Goal: Task Accomplishment & Management: Use online tool/utility

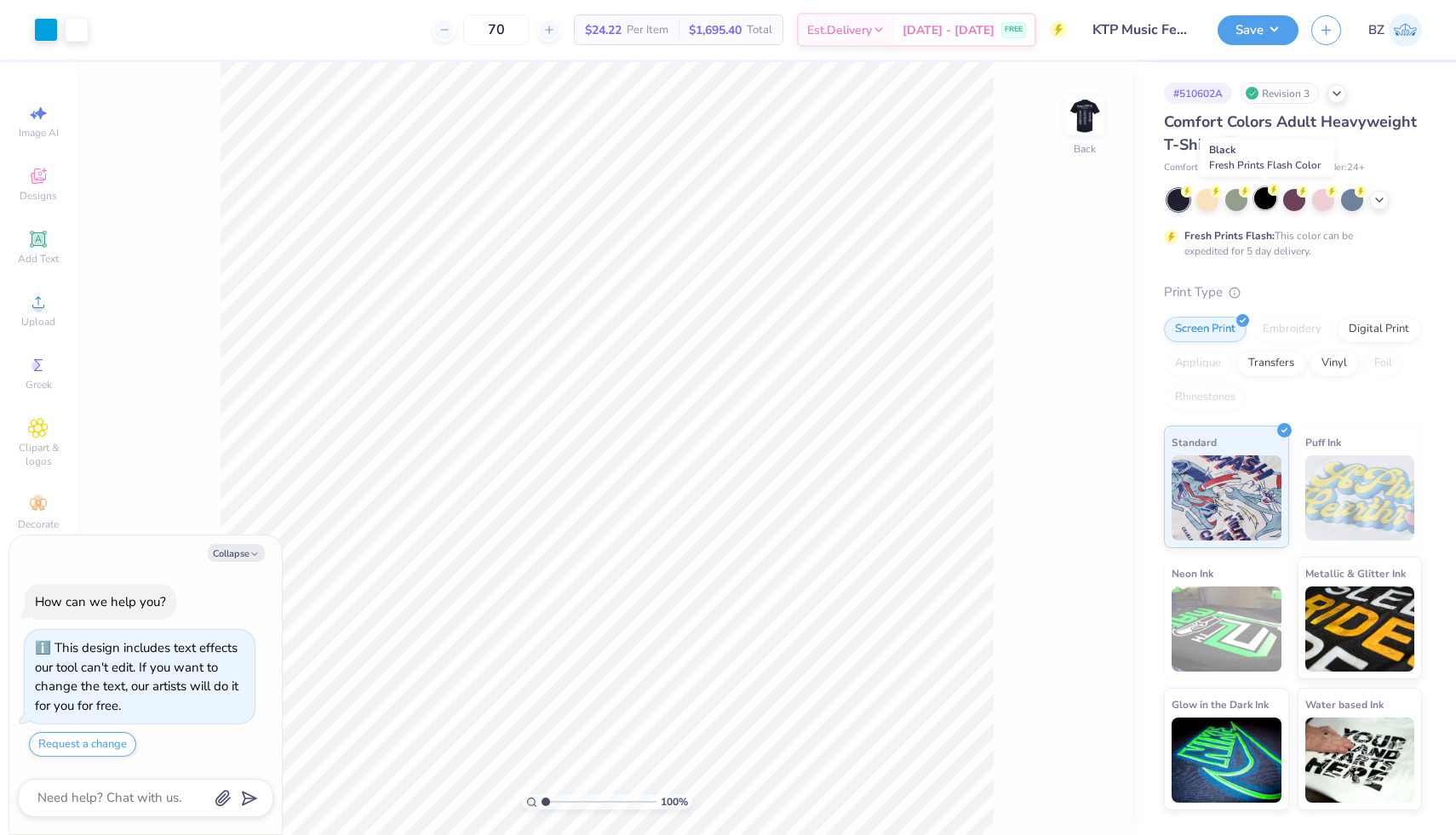
click at [1263, 199] on div at bounding box center [1266, 199] width 22 height 22
click at [1235, 144] on div at bounding box center [1231, 144] width 19 height 19
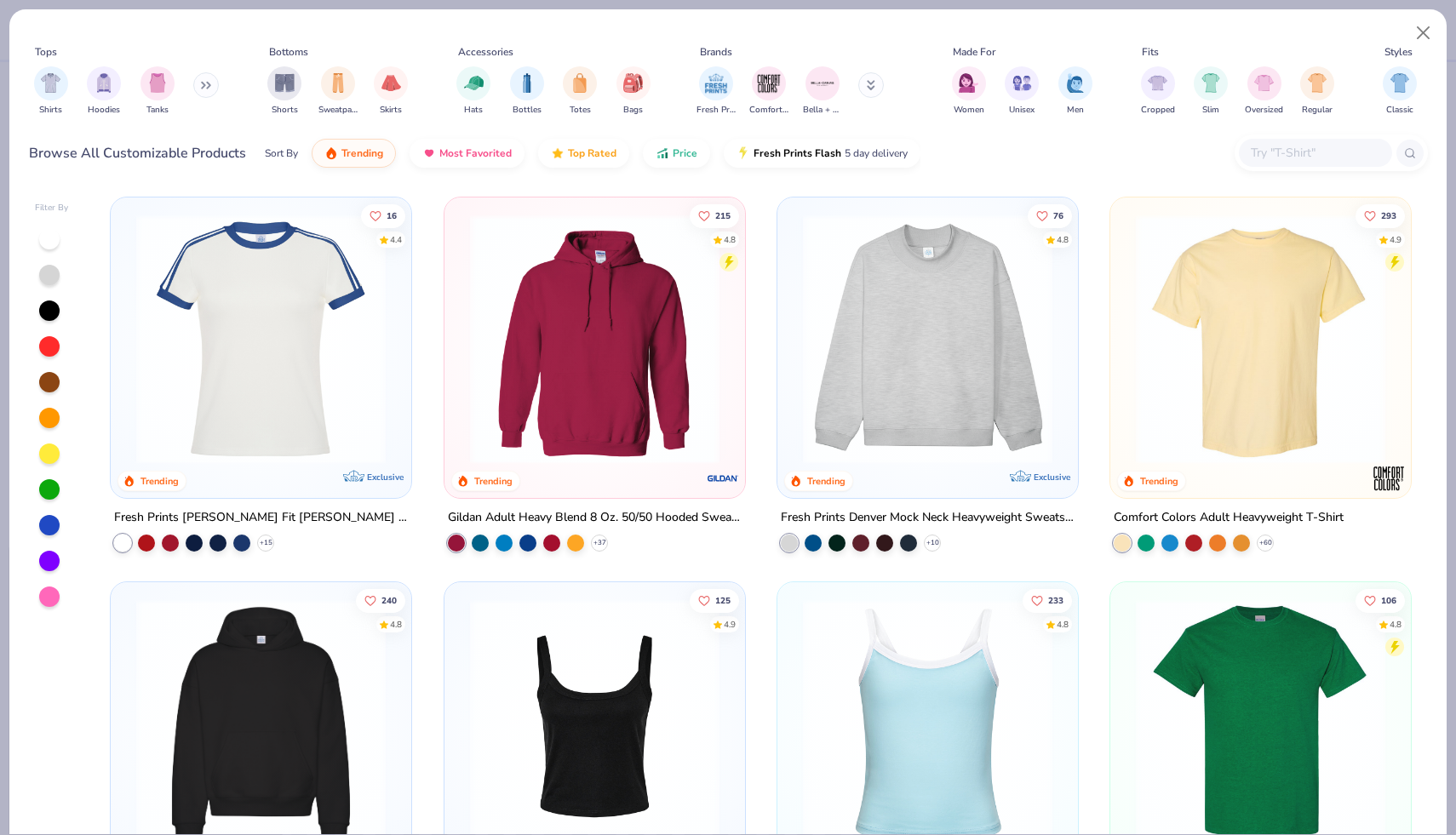
click at [1243, 697] on img at bounding box center [1260, 724] width 267 height 250
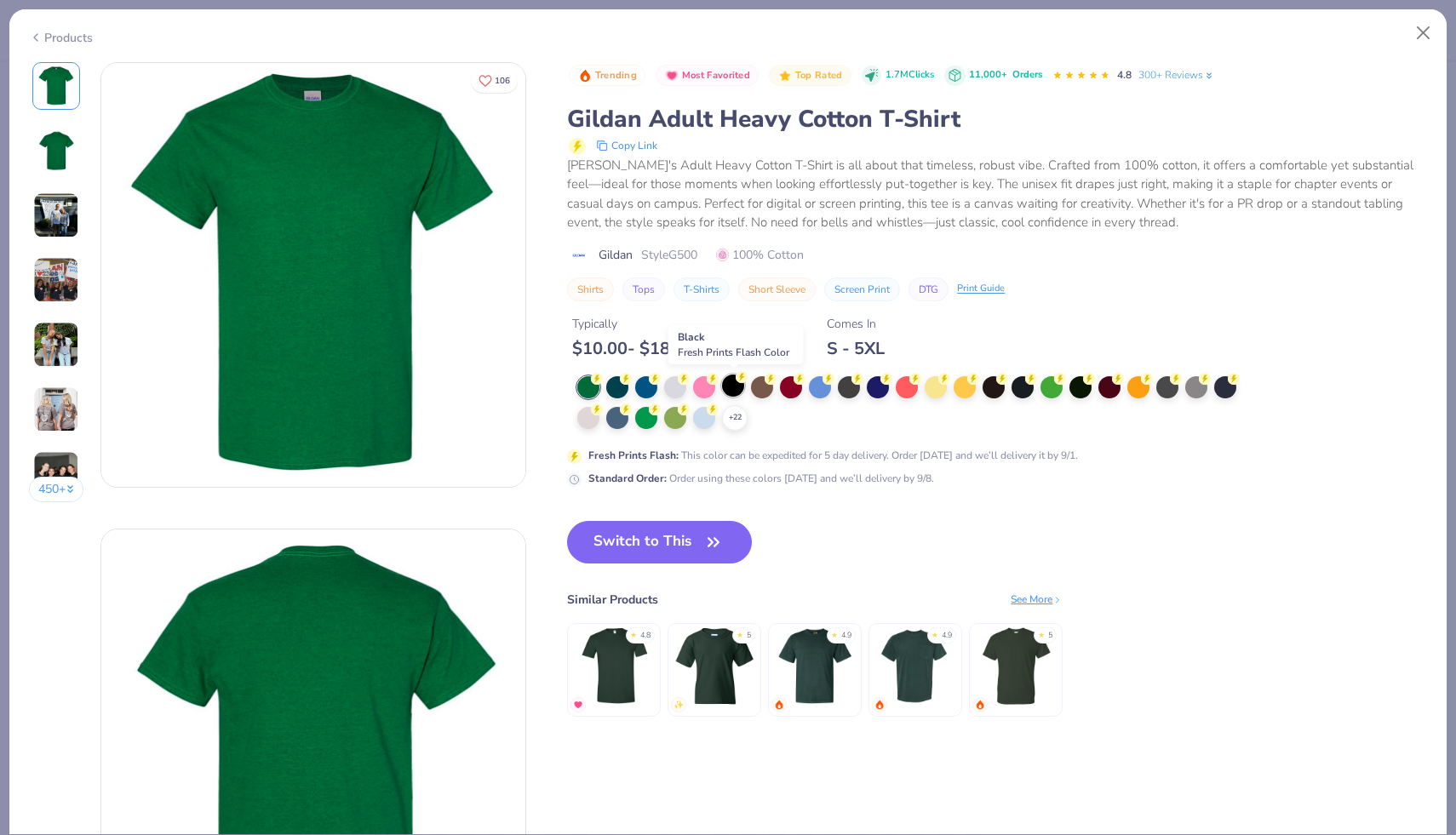
click at [737, 389] on div at bounding box center [733, 385] width 22 height 22
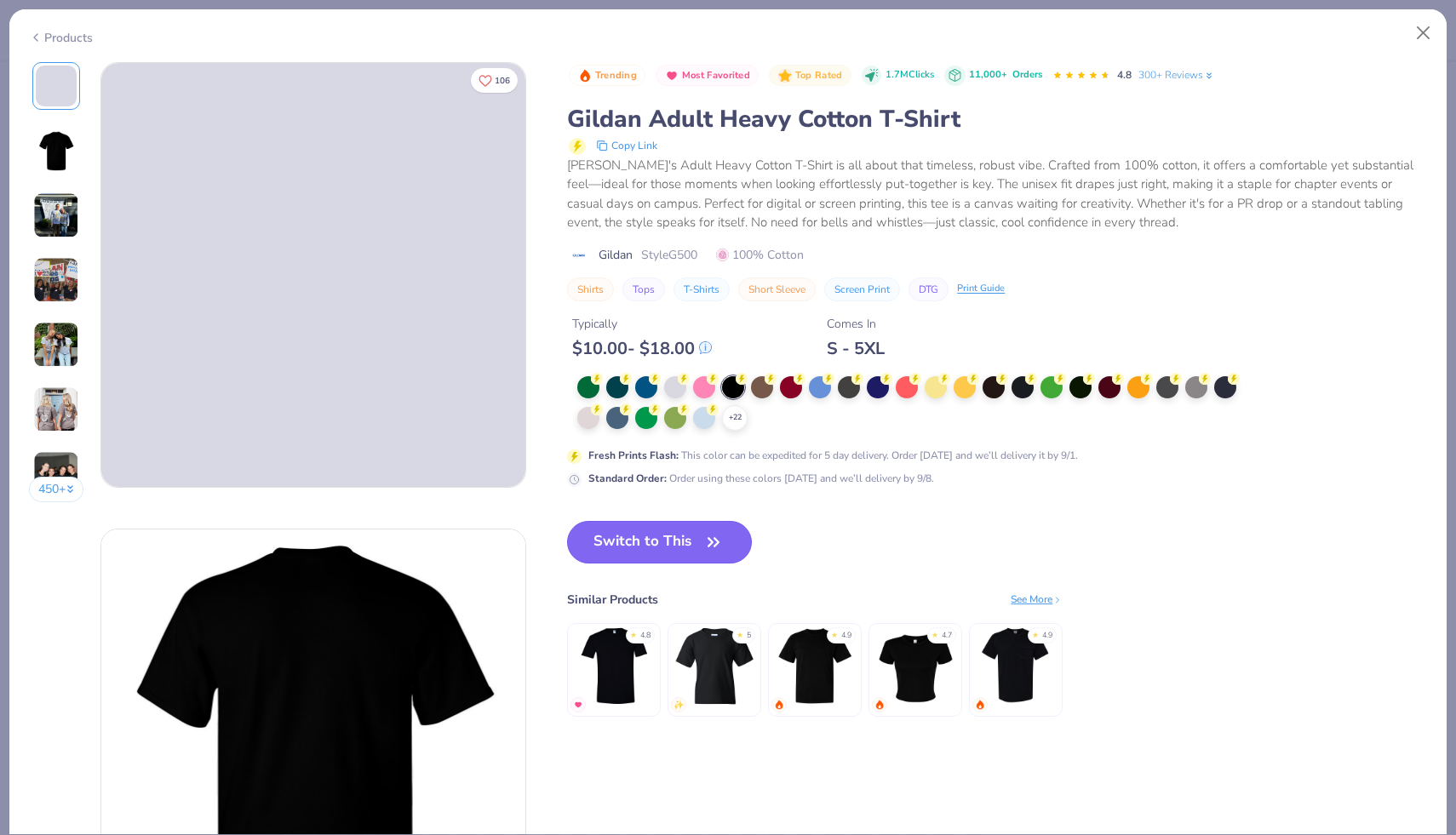
click at [683, 538] on button "Switch to This" at bounding box center [659, 542] width 185 height 43
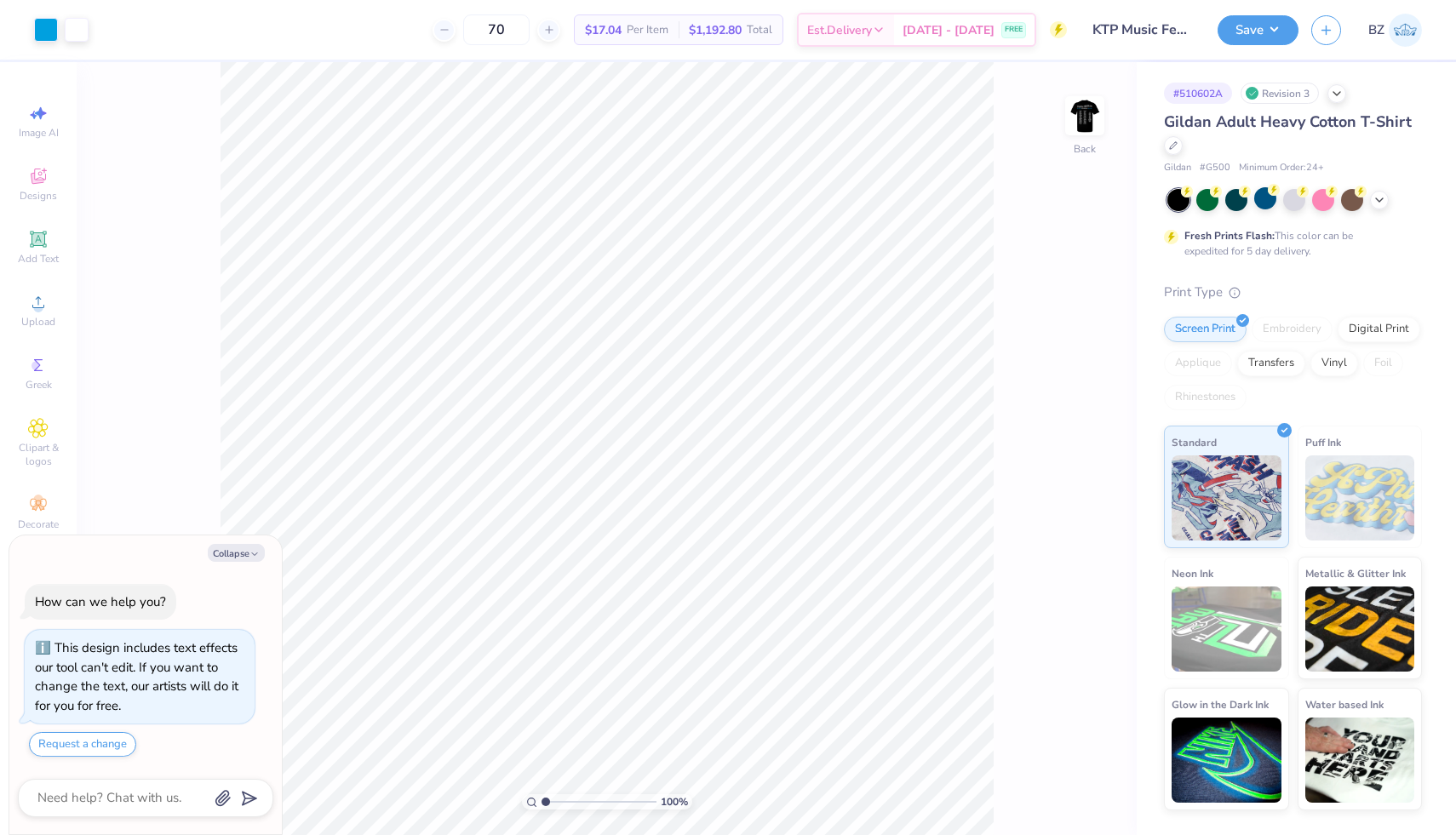
click at [1087, 111] on img at bounding box center [1084, 115] width 34 height 34
type textarea "x"
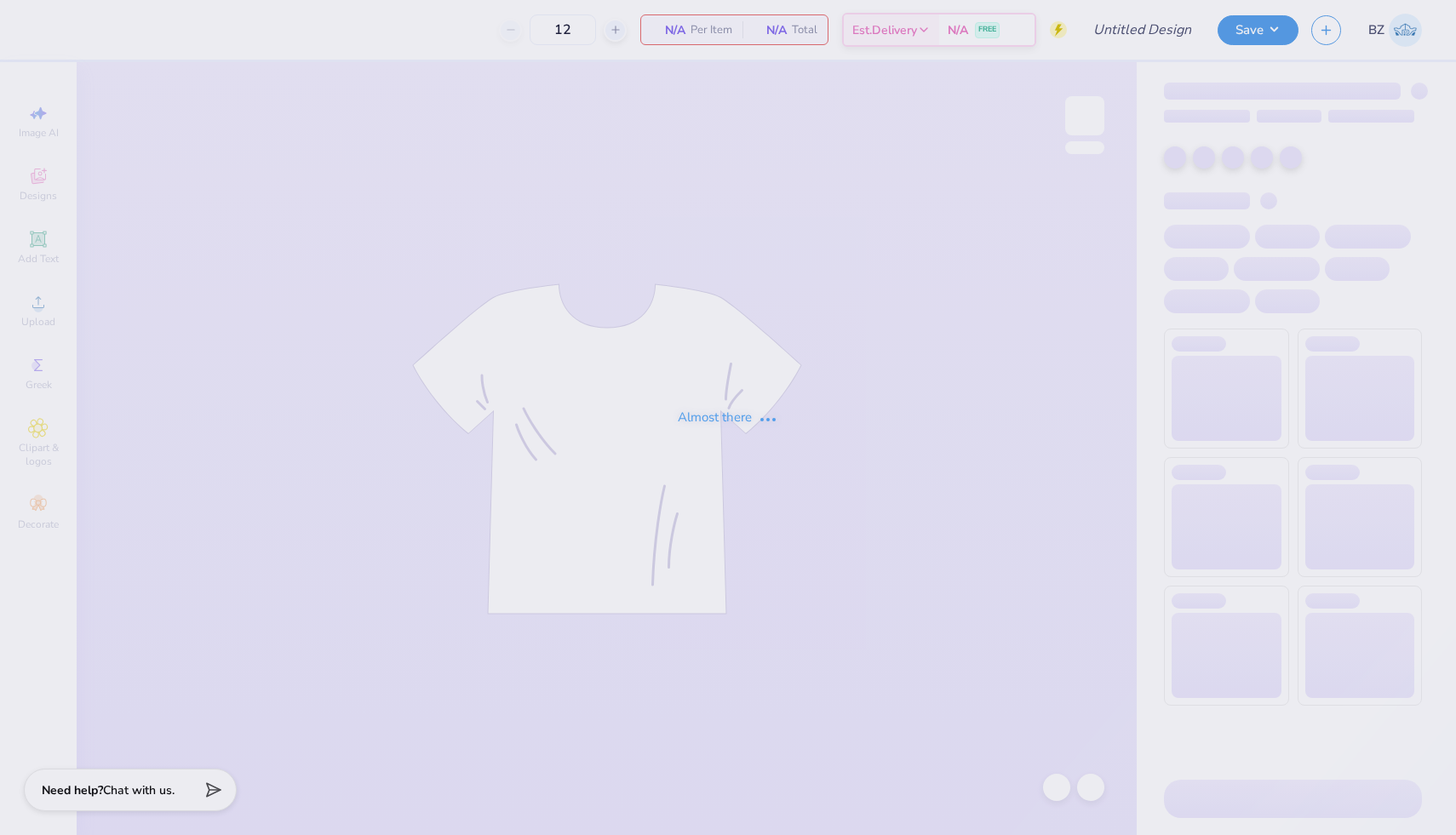
type input "KTP Music Festival Rush Merch"
type input "70"
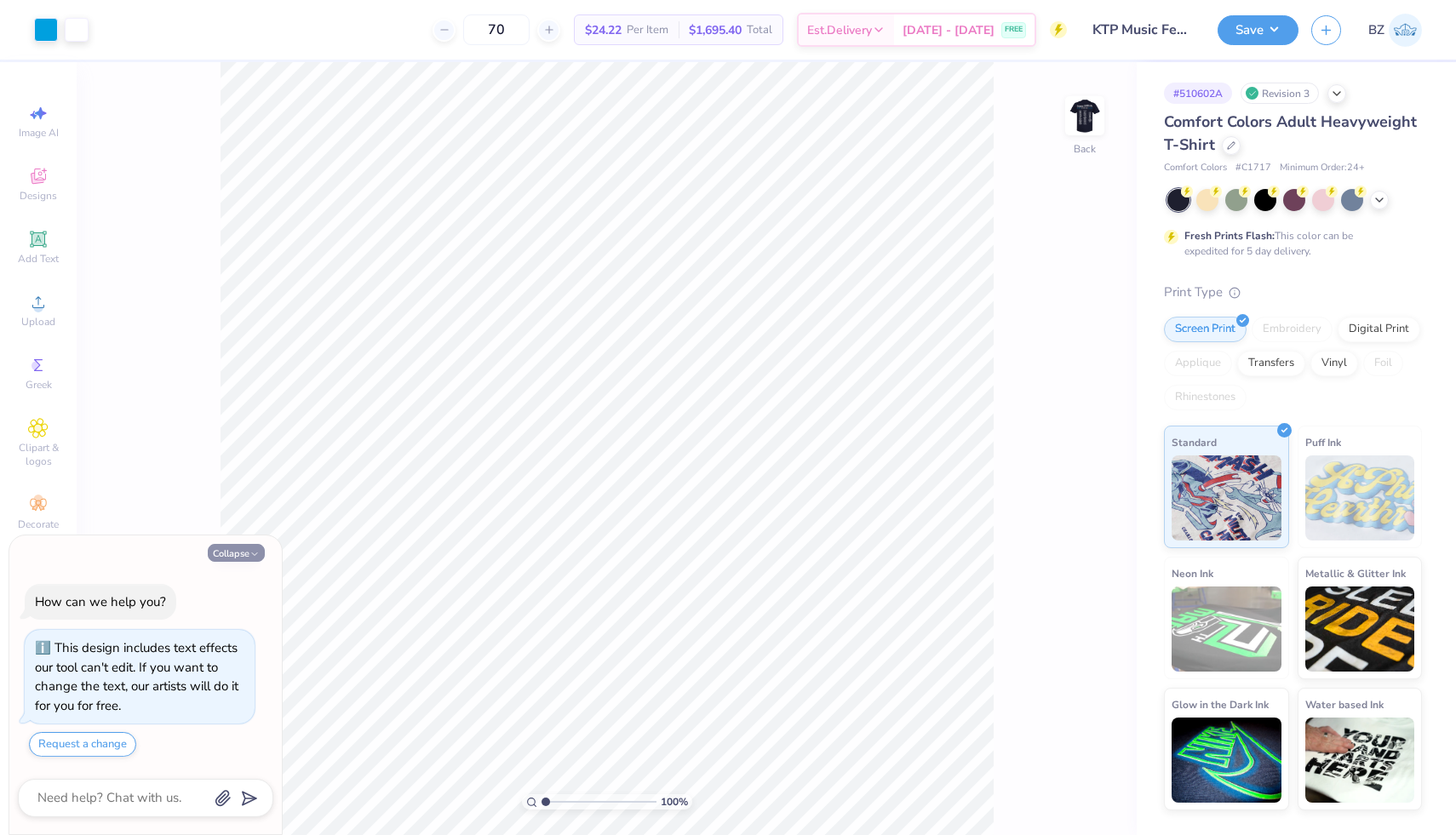
click at [237, 550] on button "Collapse" at bounding box center [236, 553] width 57 height 18
type textarea "x"
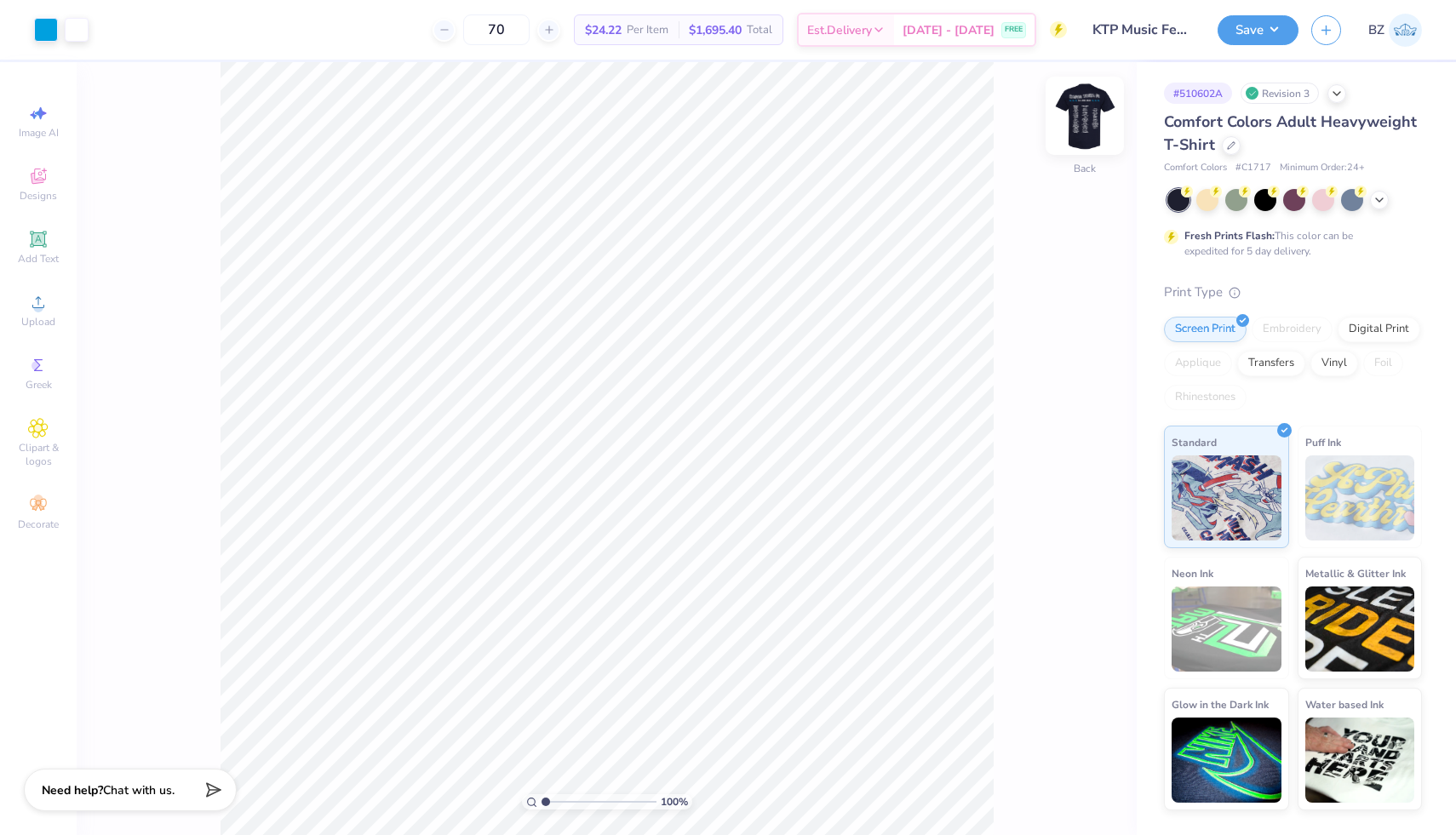
click at [1083, 109] on img at bounding box center [1084, 115] width 68 height 68
type input "9.22"
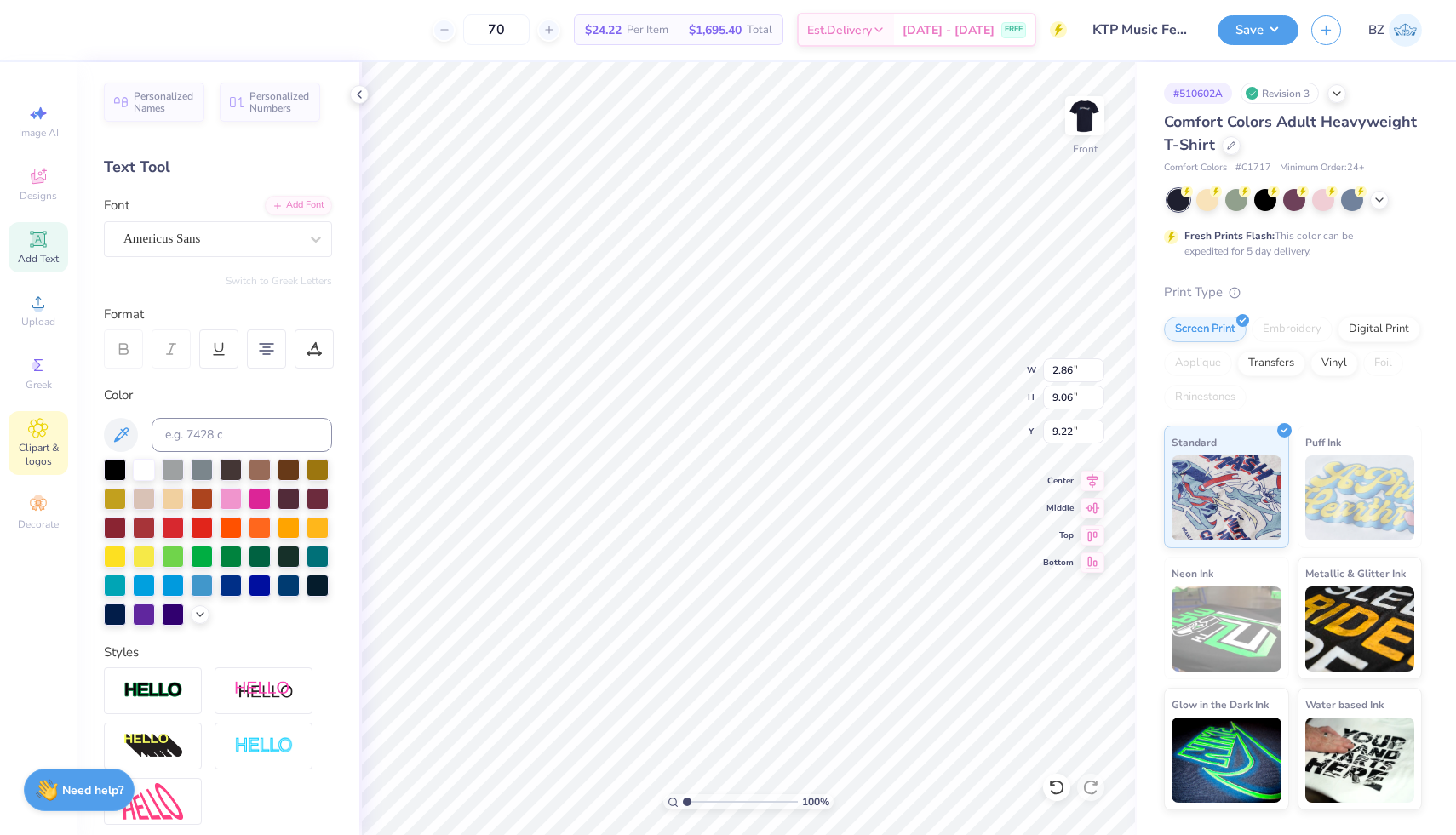
click at [46, 419] on icon at bounding box center [37, 428] width 20 height 20
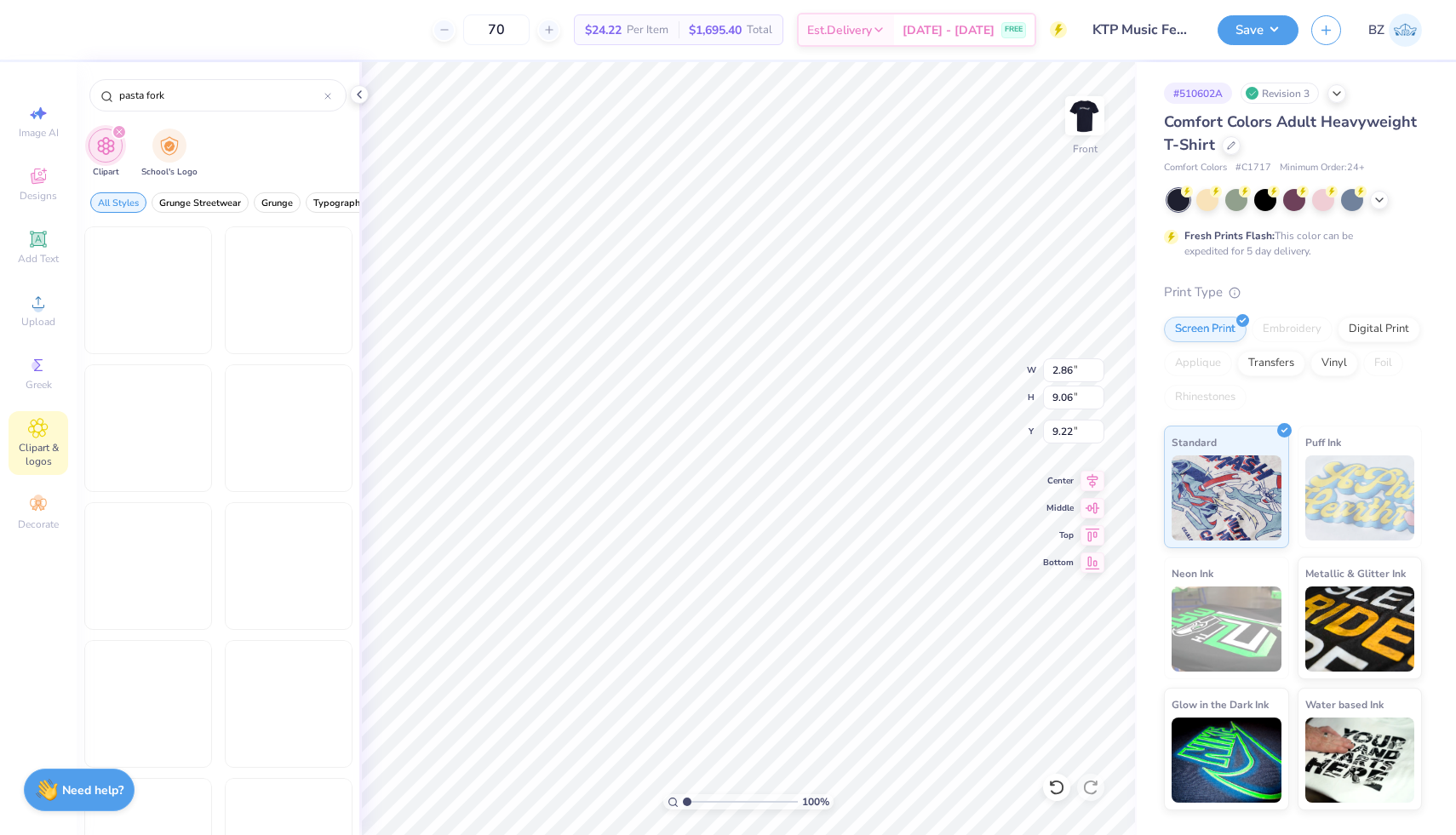
type input "pasta fork"
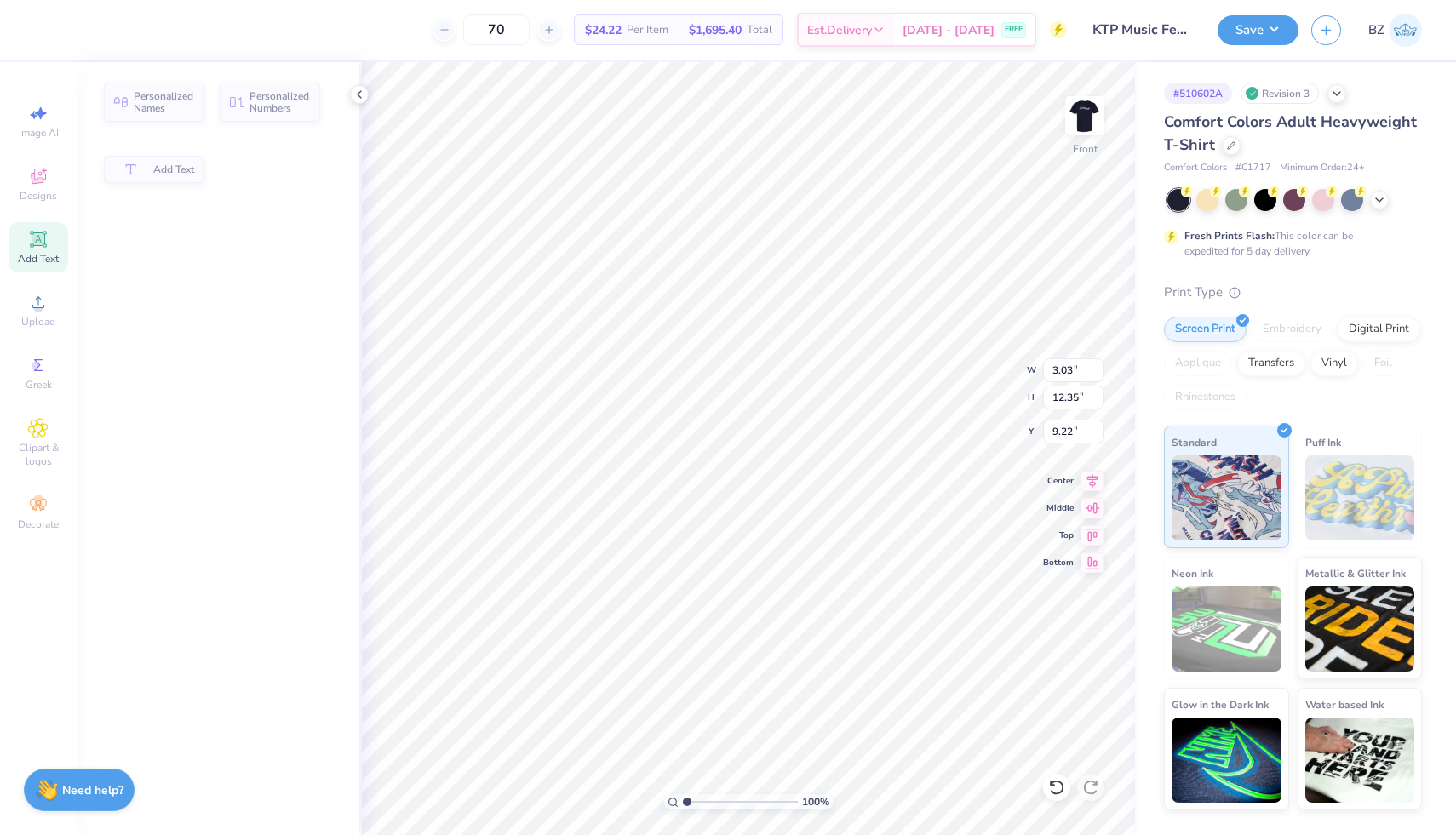
type input "3.03"
type input "12.35"
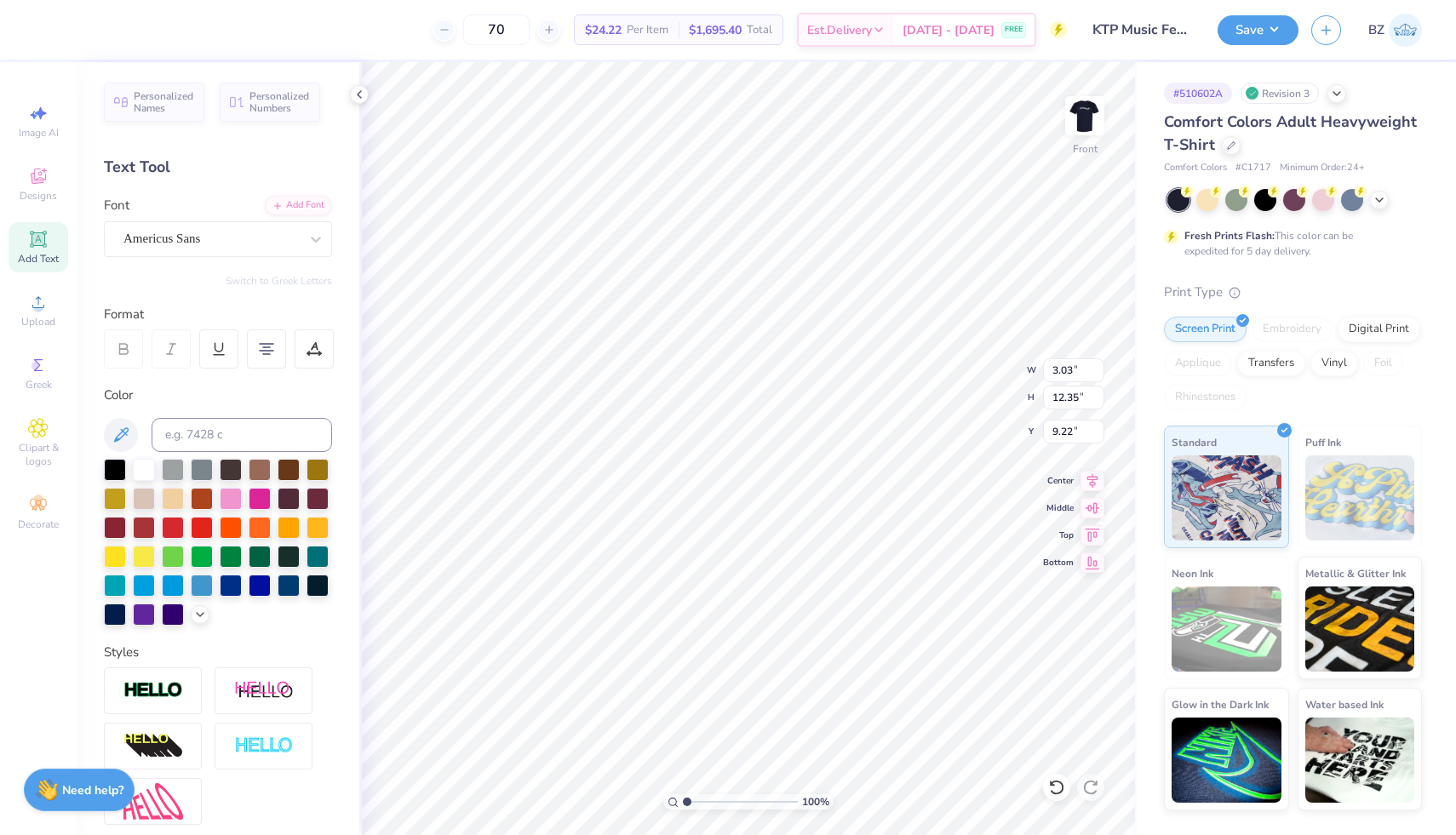
scroll to position [3, 4]
type textarea "Potomac falls holly springs atlanta deerfield beach ft. myers lima Nashville Ma…"
type input "2.78"
type input "12.45"
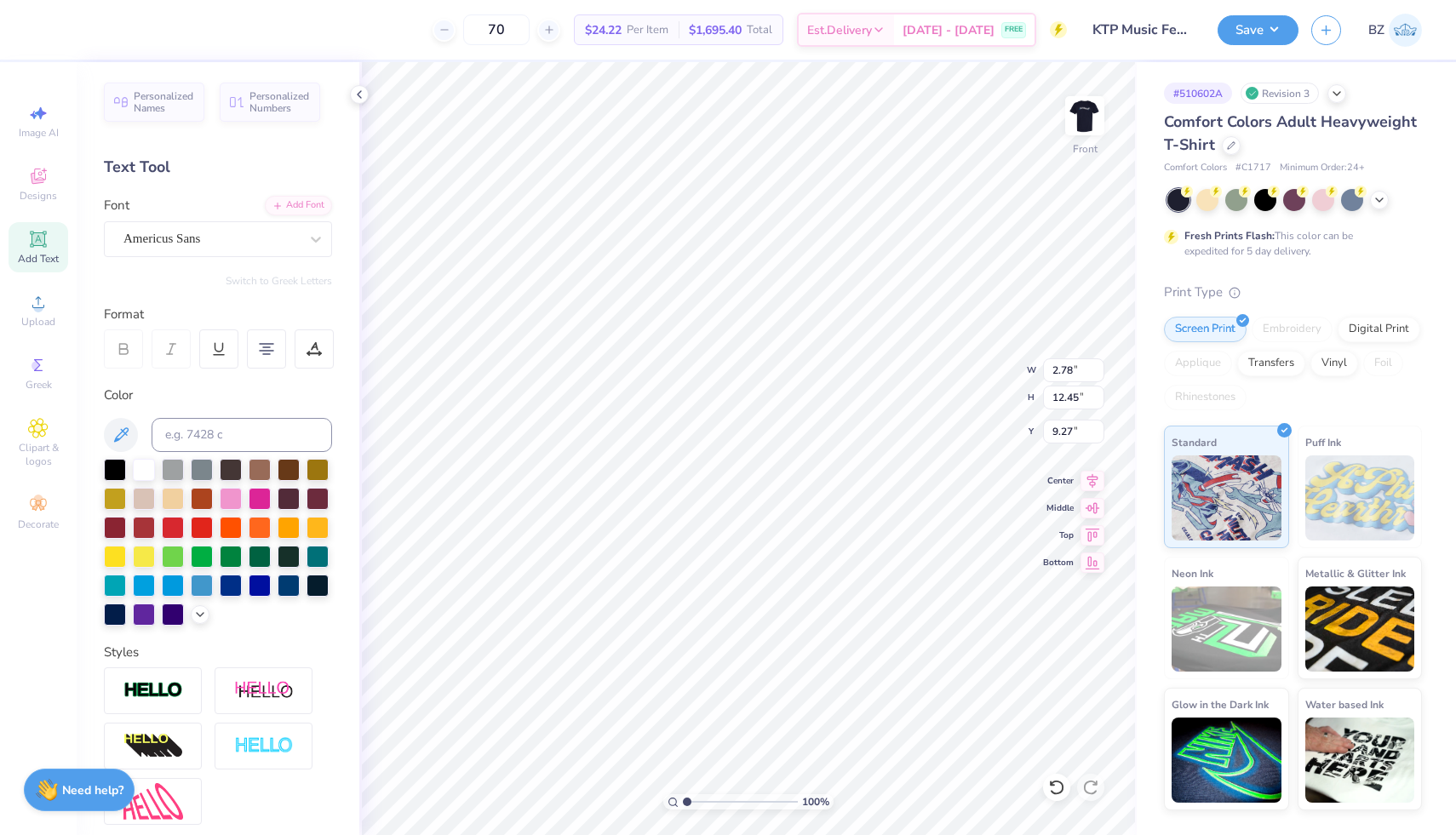
type input "9.22"
type textarea "[PERSON_NAME] Arbor [GEOGRAPHIC_DATA] [GEOGRAPHIC_DATA] [GEOGRAPHIC_DATA] [GEOG…"
type textarea "la canada los gatos santa clara orinda pebble beach san francisco Tokyo hong ko…"
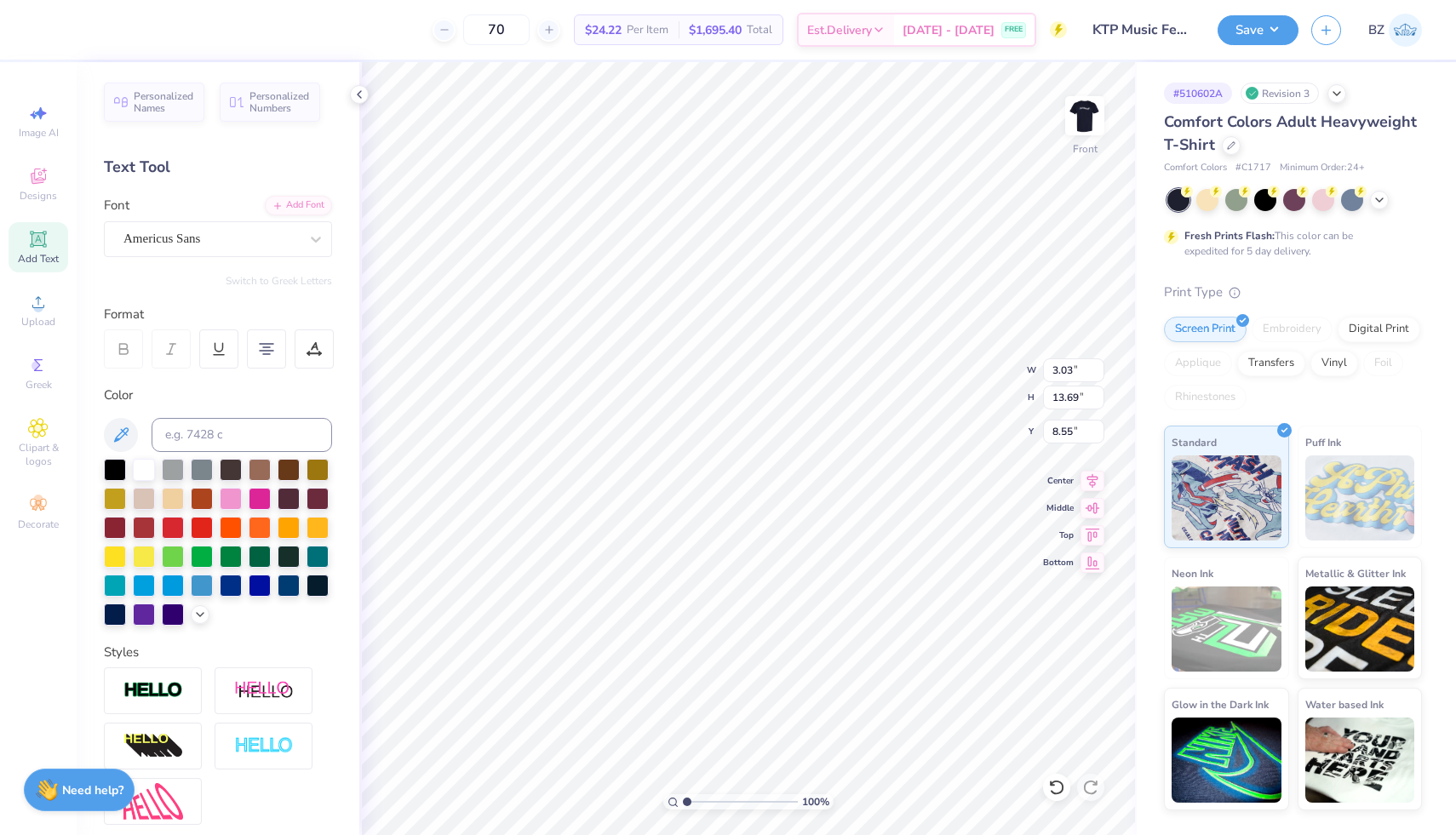
type input "3.03"
type input "13.69"
type input "8.55"
type textarea "Potomac falls holly springs atlanta deerfield beach ft. myers lima Nashville Ma…"
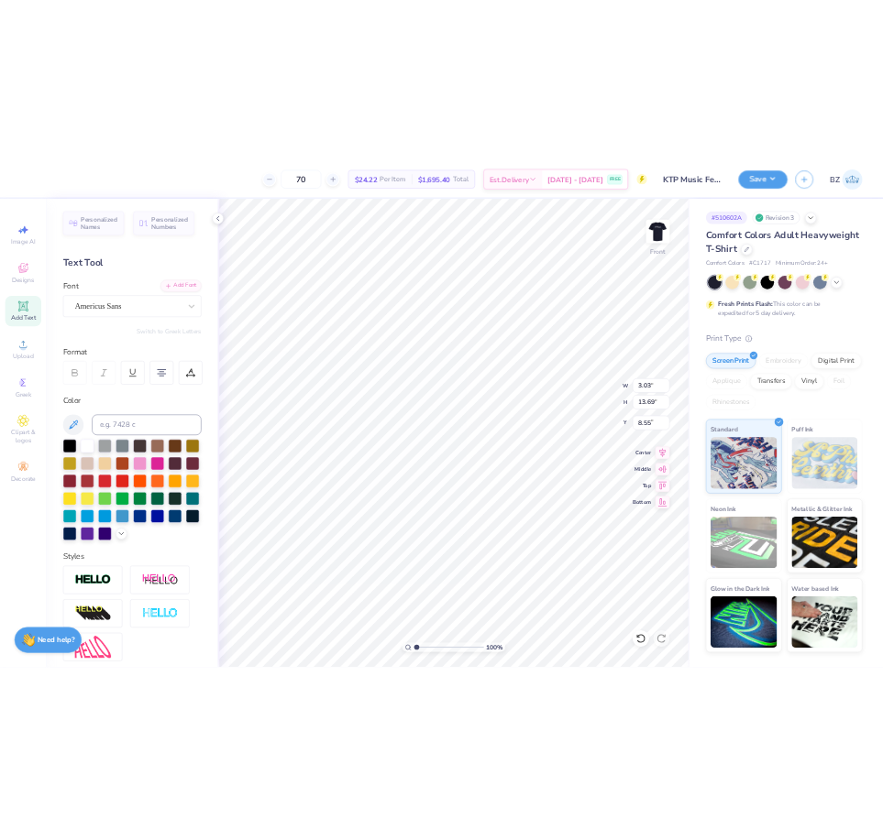
scroll to position [36, 0]
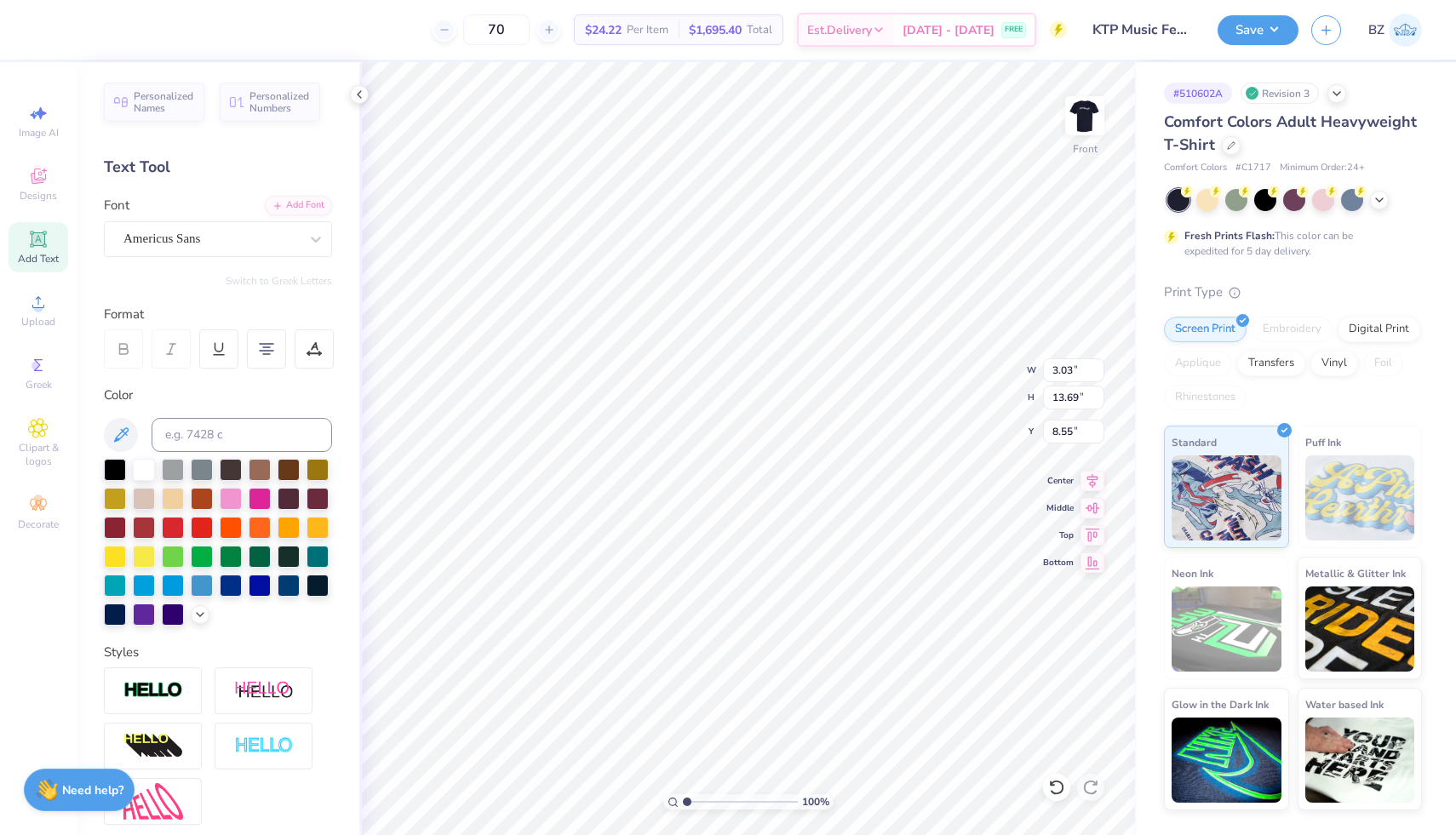
type input "3.27"
type input "12.33"
type input "9.70"
type input "2.93"
type input "11.05"
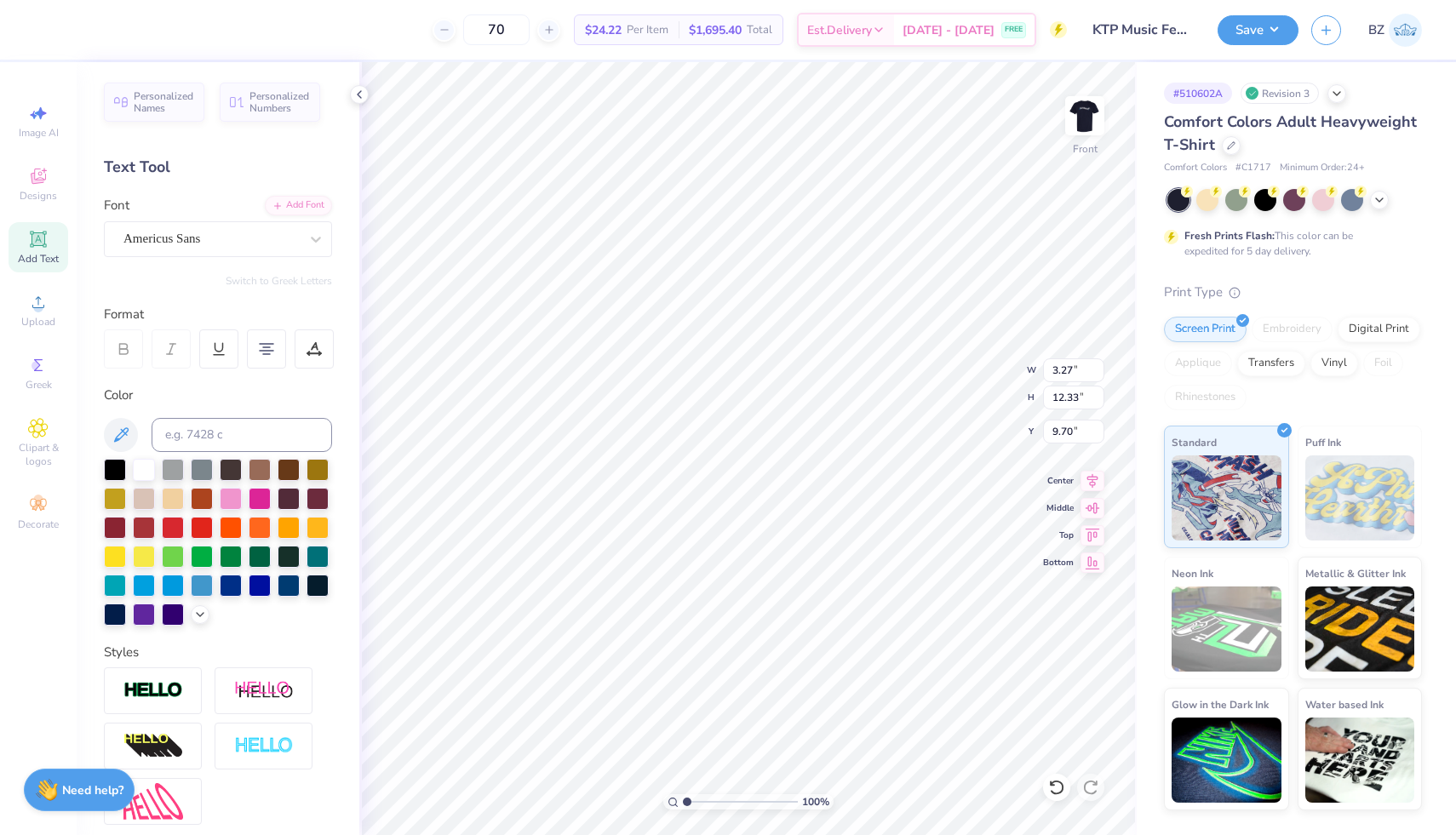
type input "10.98"
click at [26, 323] on span "Upload" at bounding box center [38, 321] width 34 height 14
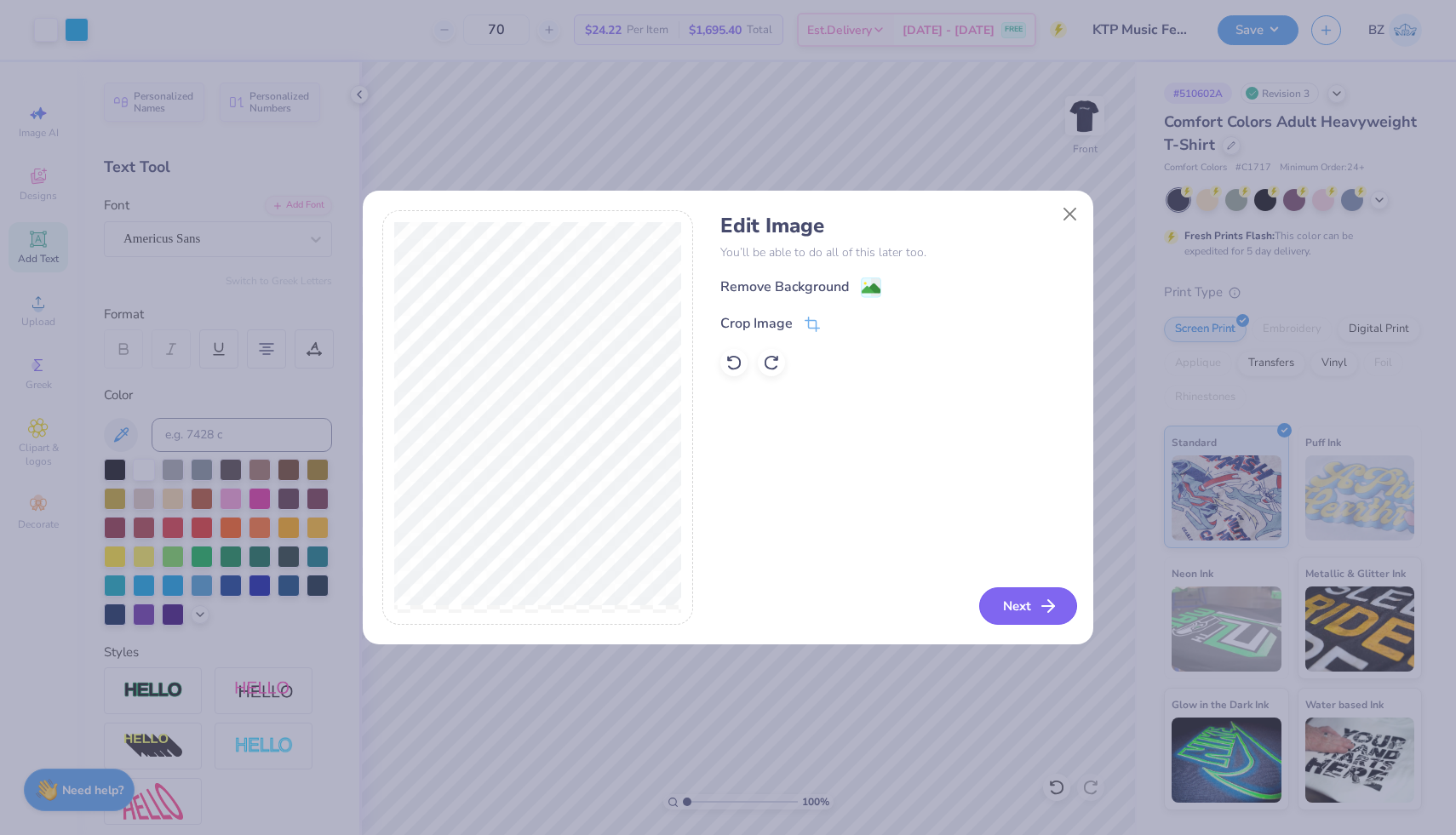
click at [1011, 607] on button "Next" at bounding box center [1028, 606] width 98 height 37
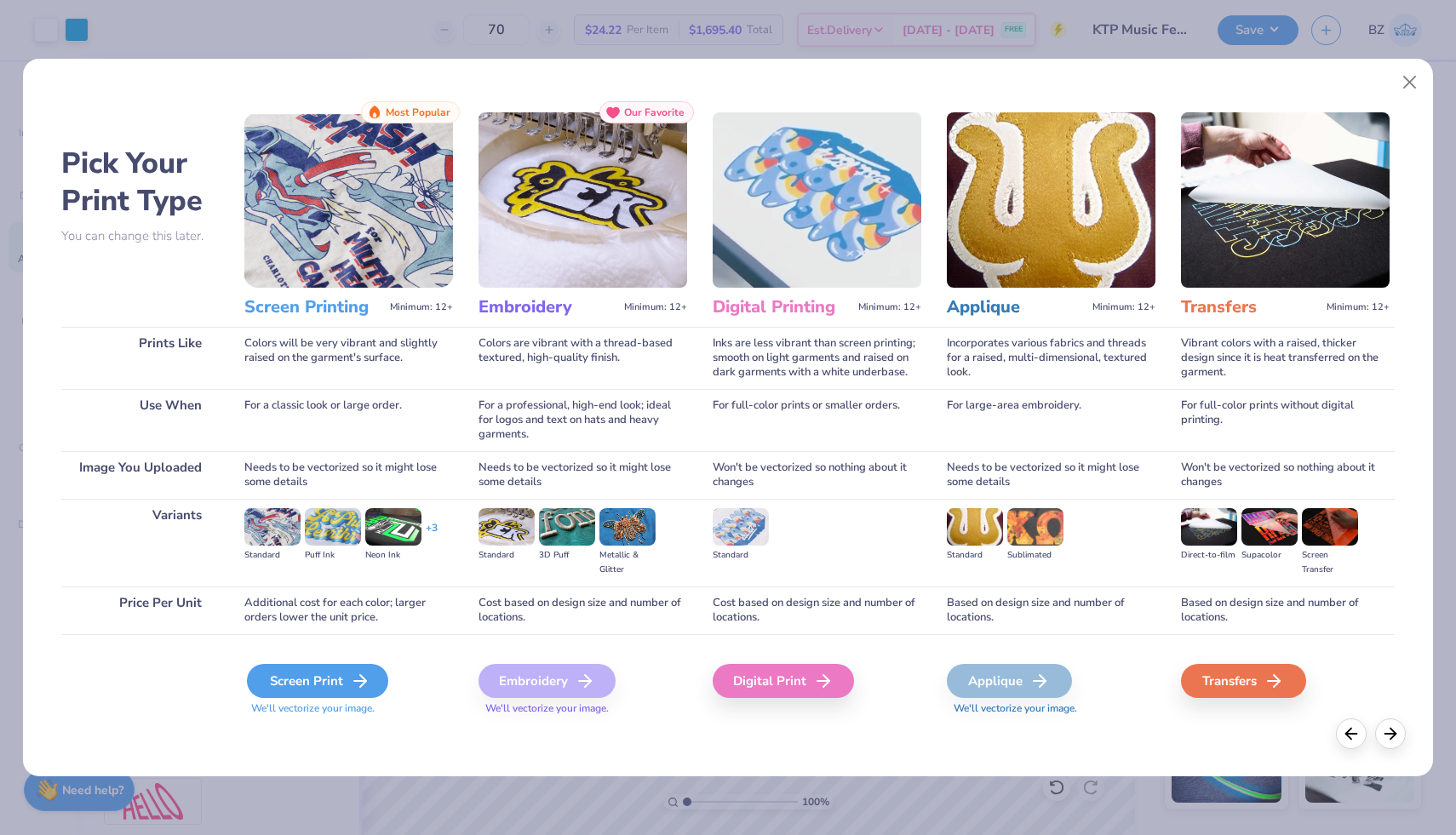
click at [361, 681] on line at bounding box center [360, 681] width 12 height 0
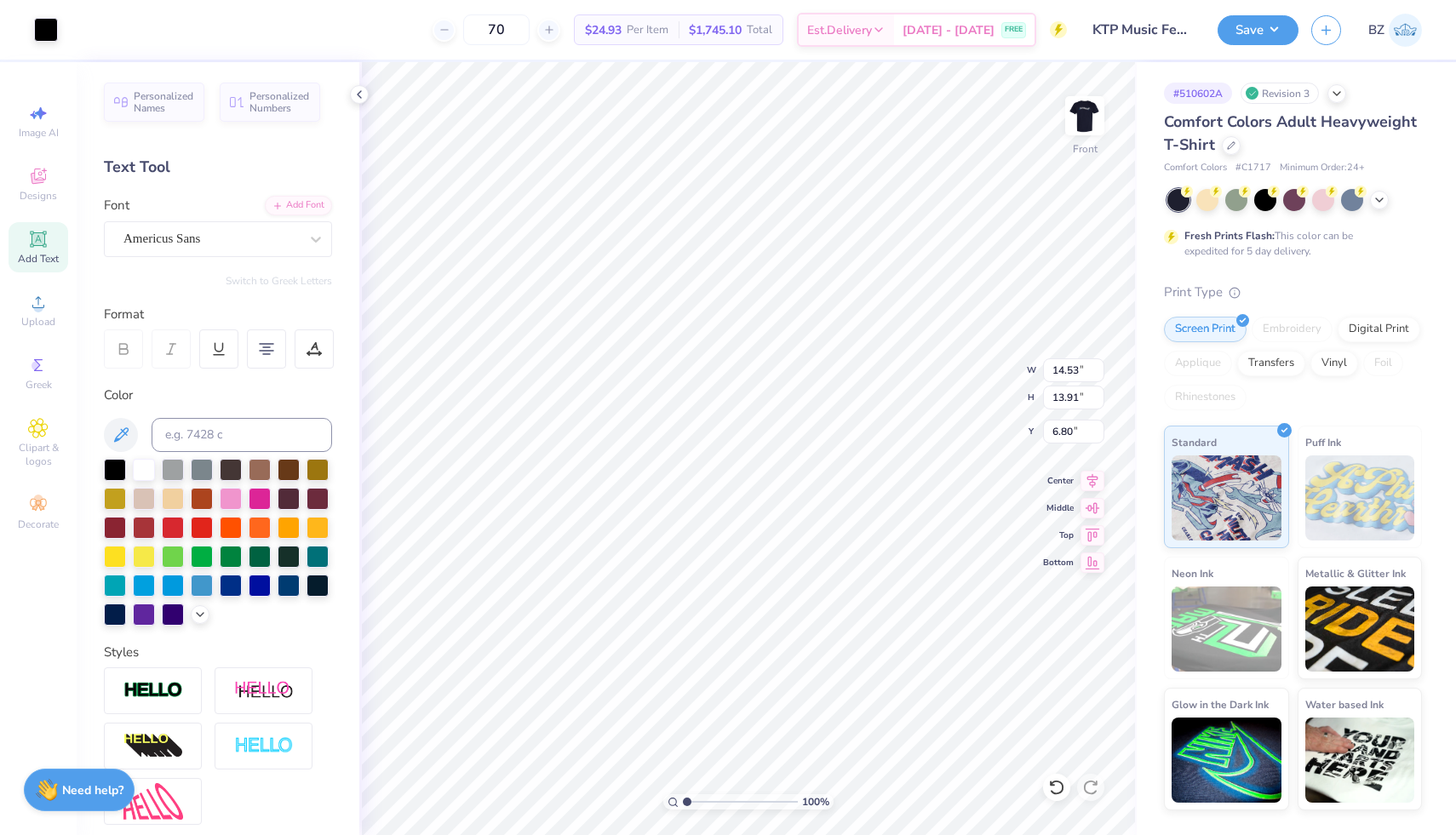
type input "8.44"
type input "8.08"
type input "12.62"
type input "0.96"
type input "0.91"
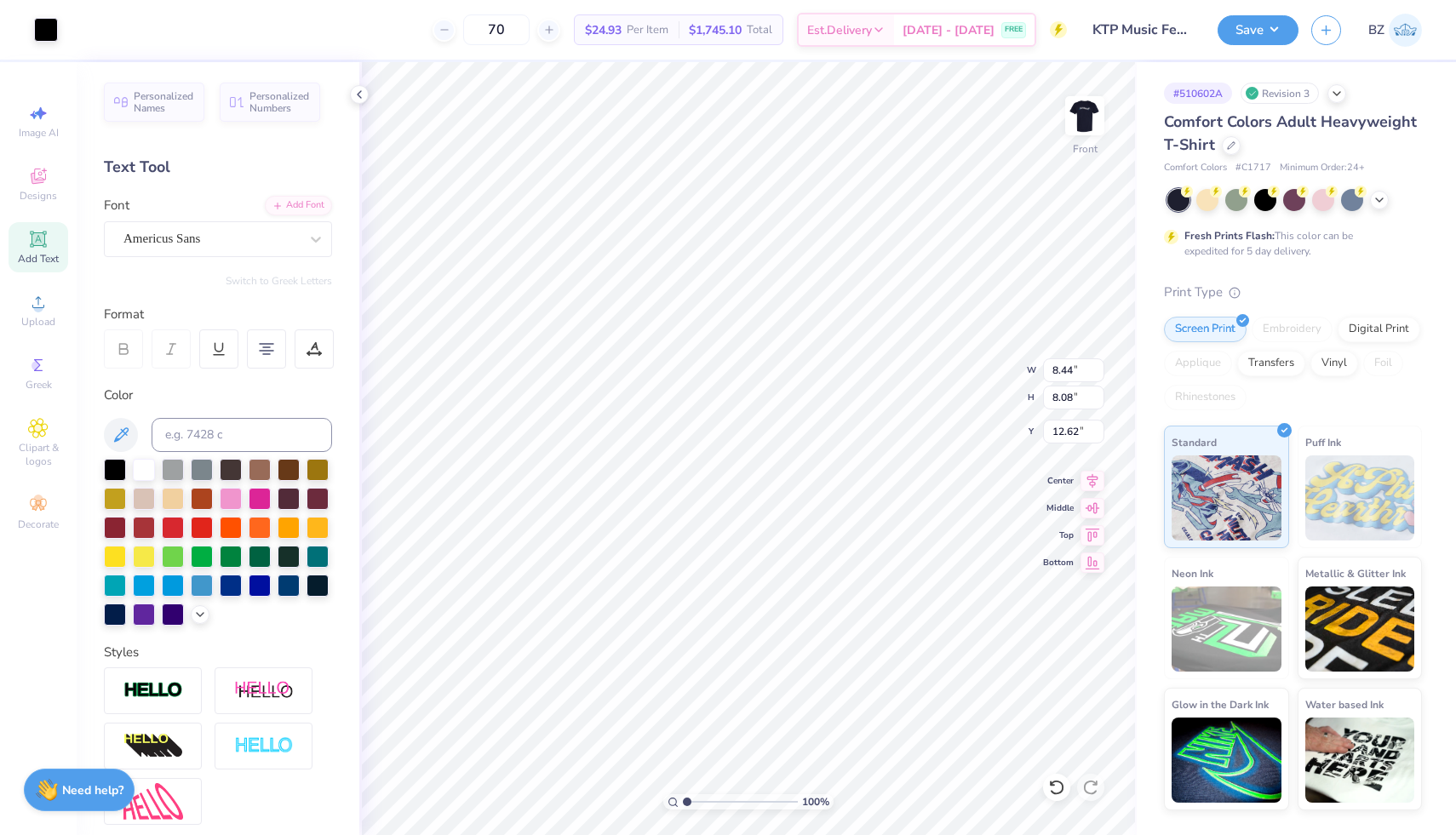
type input "6.53"
type input "8.44"
type input "8.08"
type input "12.61"
click at [208, 429] on input at bounding box center [242, 435] width 180 height 34
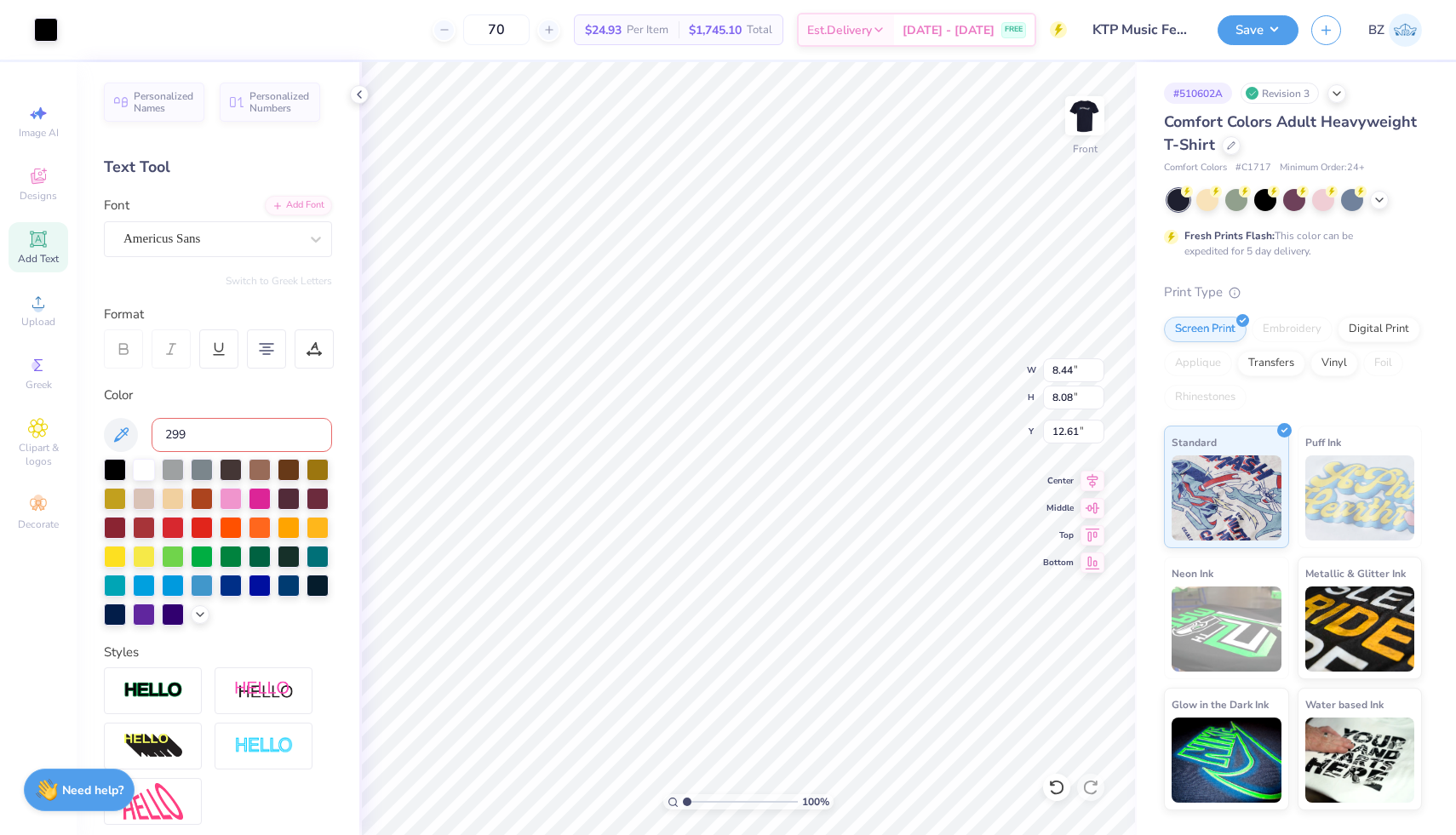
type input "299"
click at [1055, 785] on icon at bounding box center [1056, 788] width 17 height 17
type input "12.61"
click at [1055, 785] on icon at bounding box center [1056, 788] width 17 height 17
click at [49, 33] on div at bounding box center [46, 28] width 24 height 24
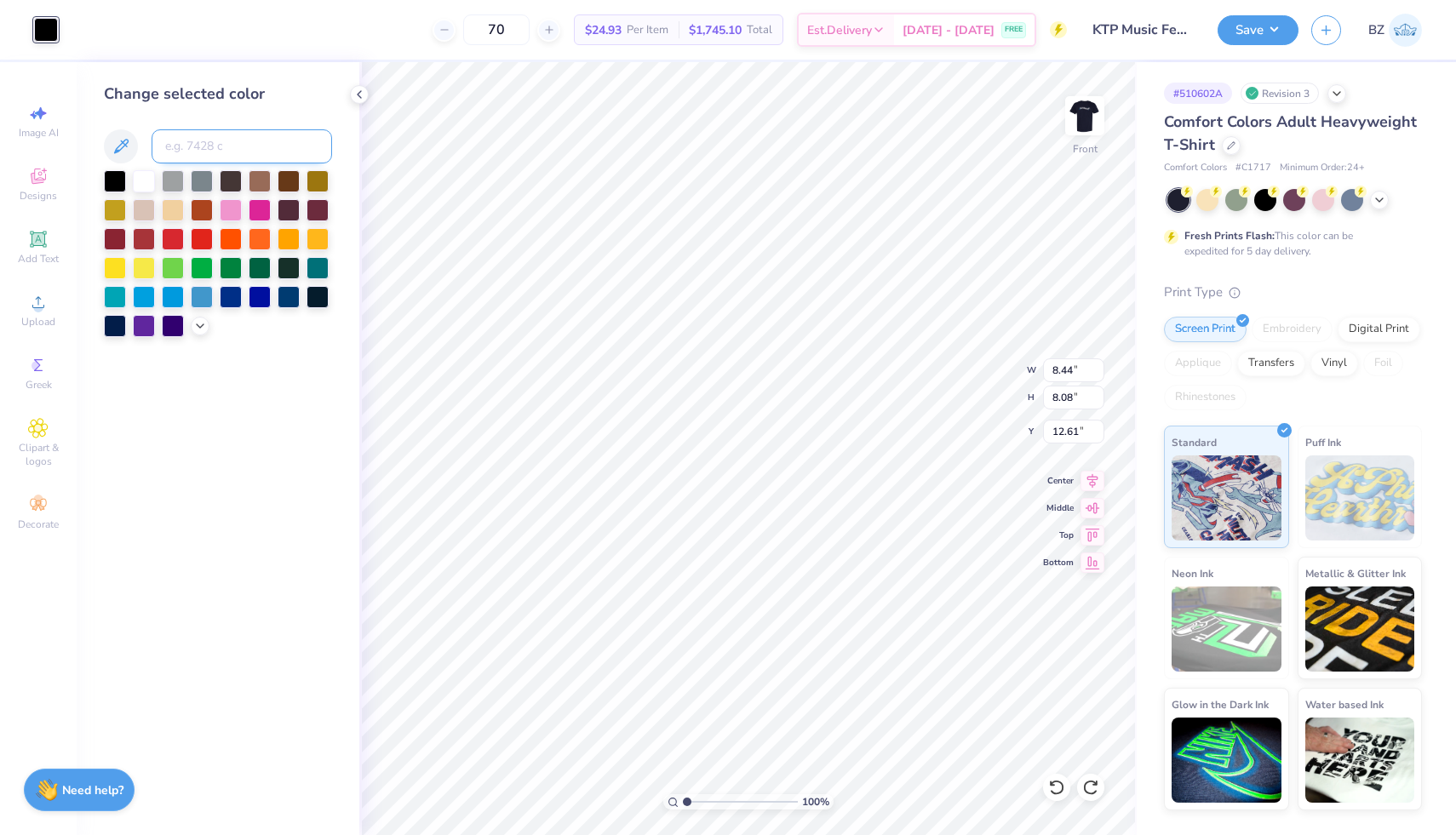
click at [222, 150] on input at bounding box center [242, 146] width 180 height 34
type input "299"
type input "18.92"
type input "5.86"
type input "5.61"
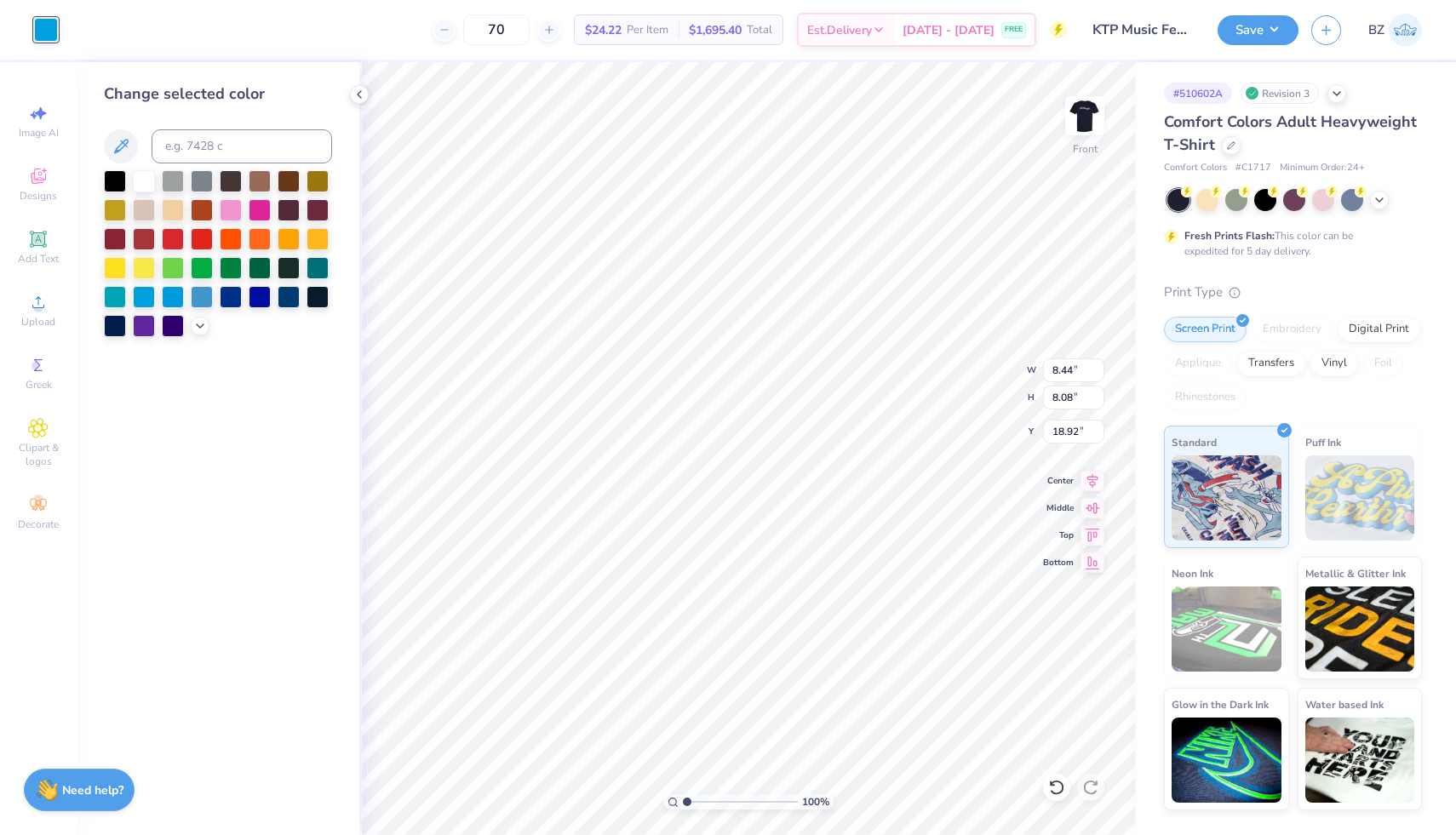
type input "21.39"
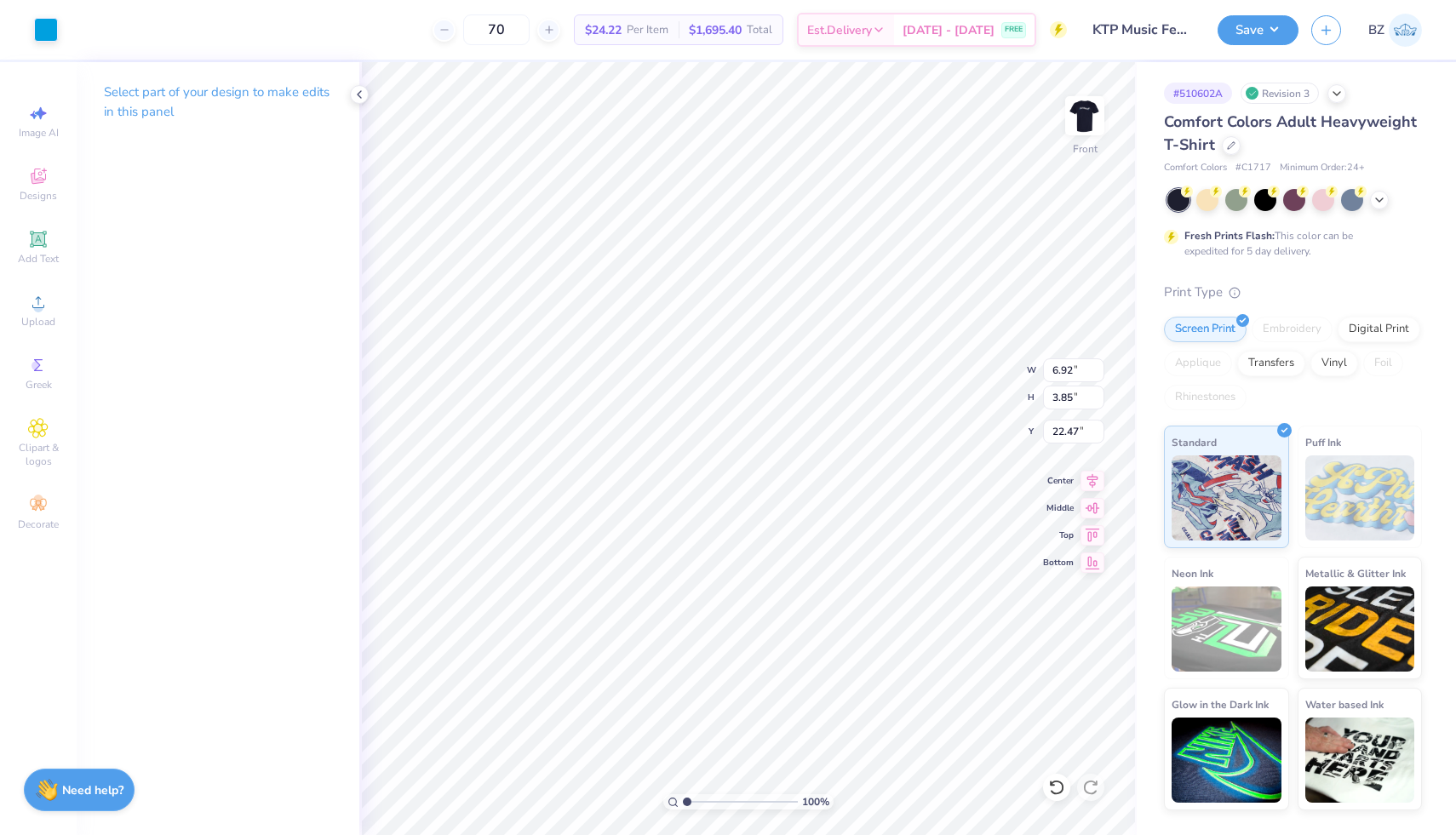
type input "7.65"
type input "4.25"
type input "21.91"
click at [1249, 28] on button "Save" at bounding box center [1258, 28] width 81 height 30
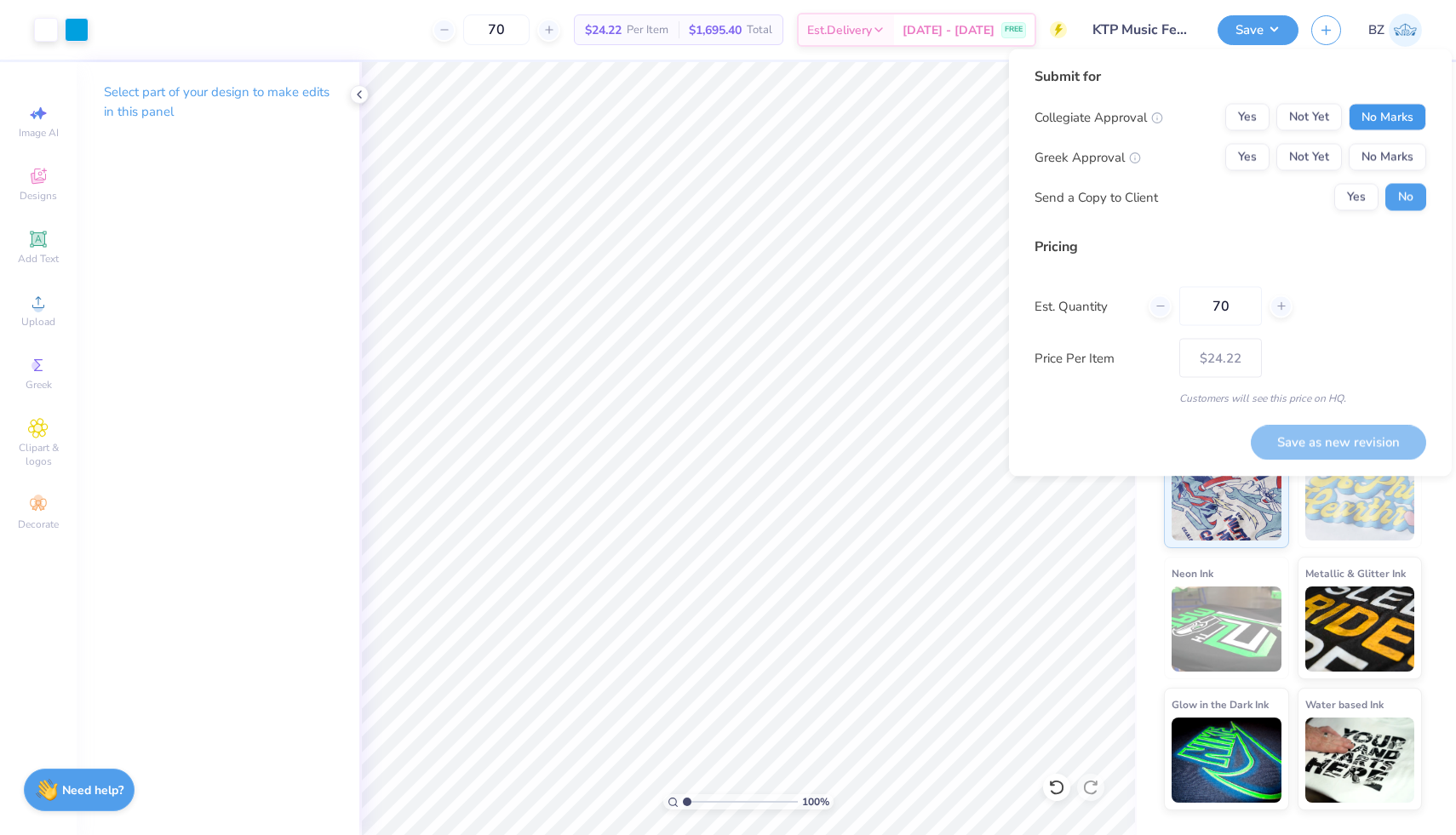
click at [1394, 115] on button "No Marks" at bounding box center [1387, 117] width 77 height 27
click at [1259, 153] on button "Yes" at bounding box center [1248, 157] width 45 height 27
click at [1351, 193] on button "Yes" at bounding box center [1357, 197] width 45 height 27
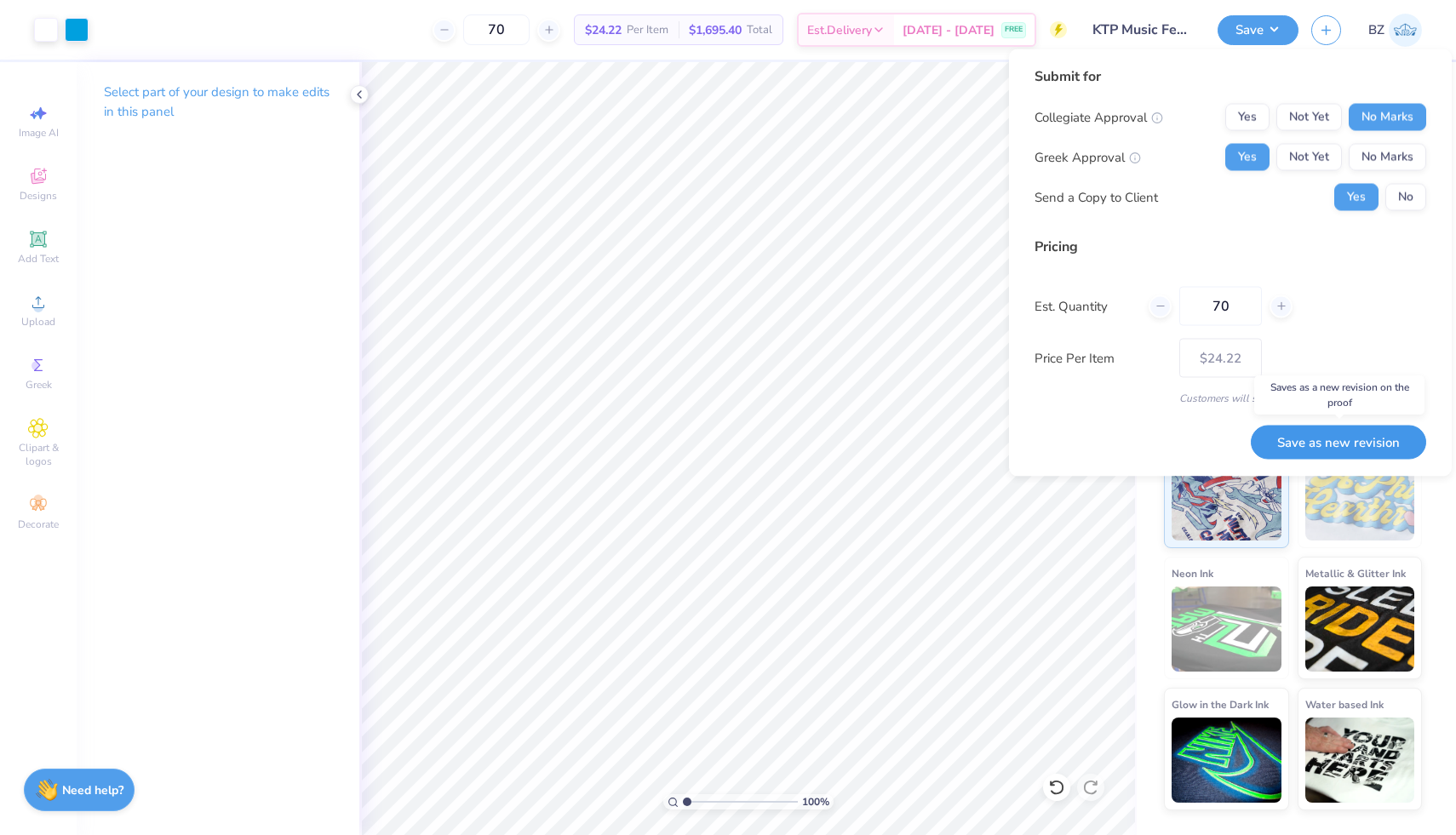
click at [1324, 450] on button "Save as new revision" at bounding box center [1338, 442] width 176 height 35
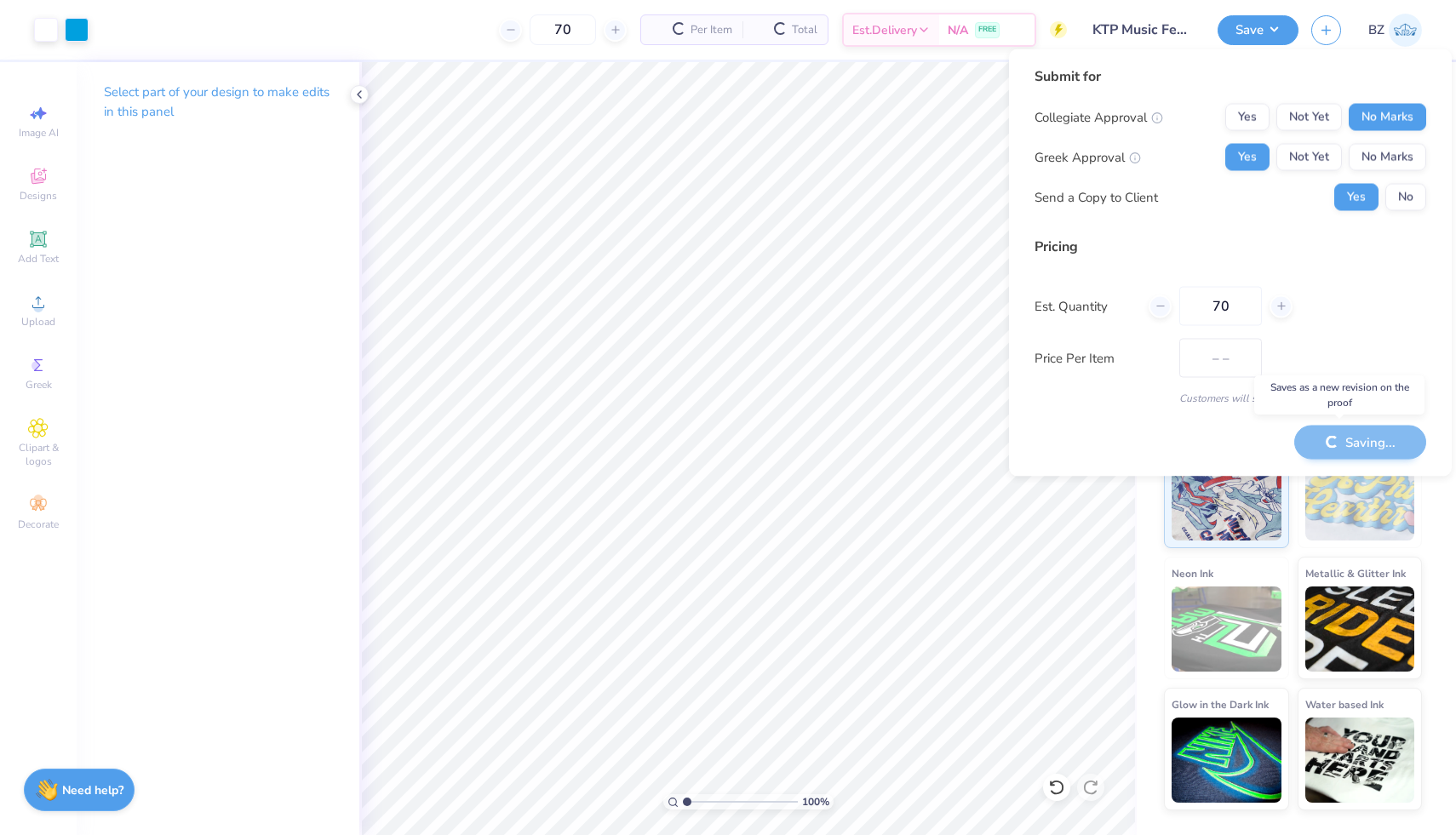
type input "$24.22"
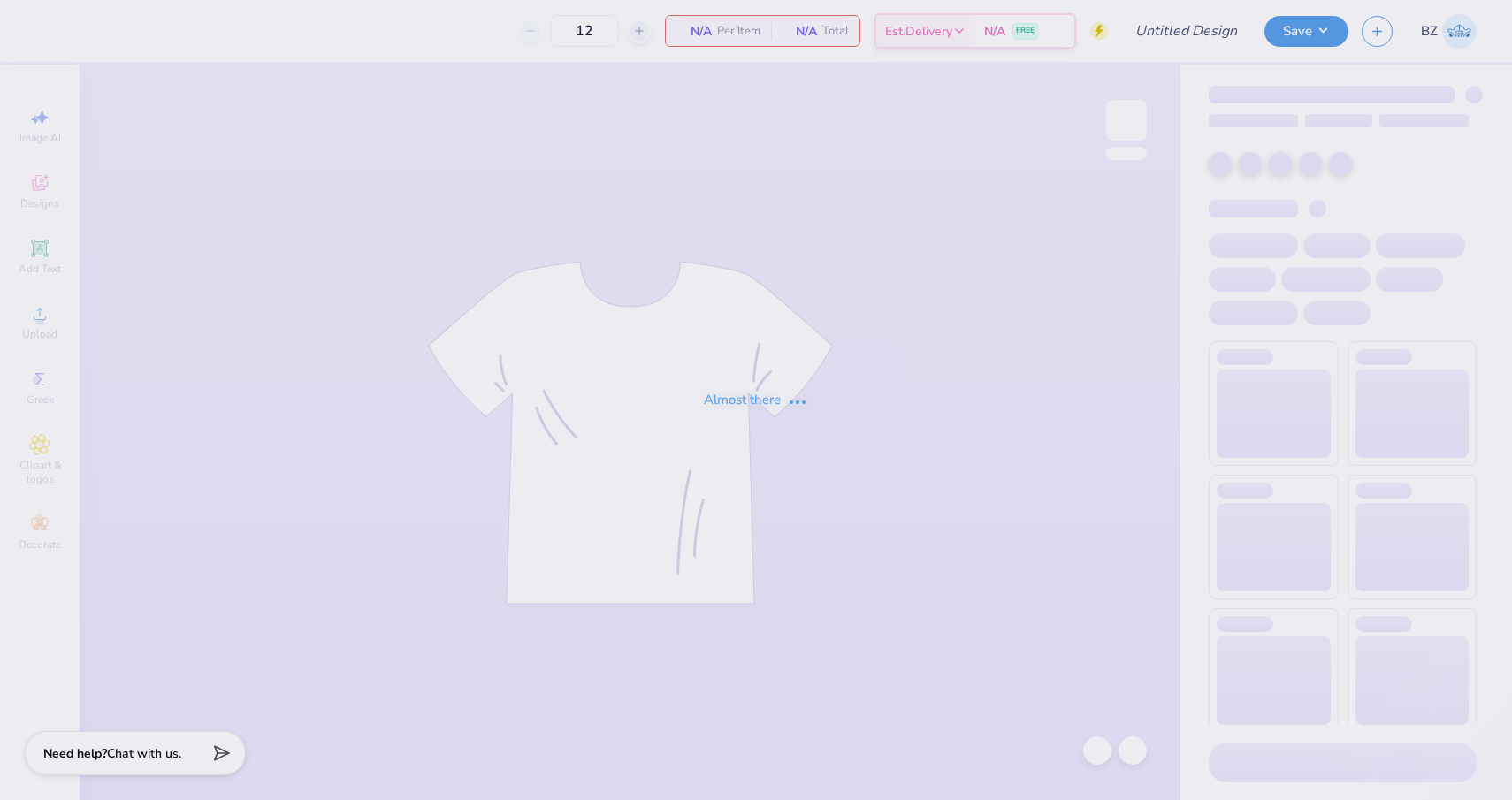
type input "KTP Music Festival Rush Merch"
type input "70"
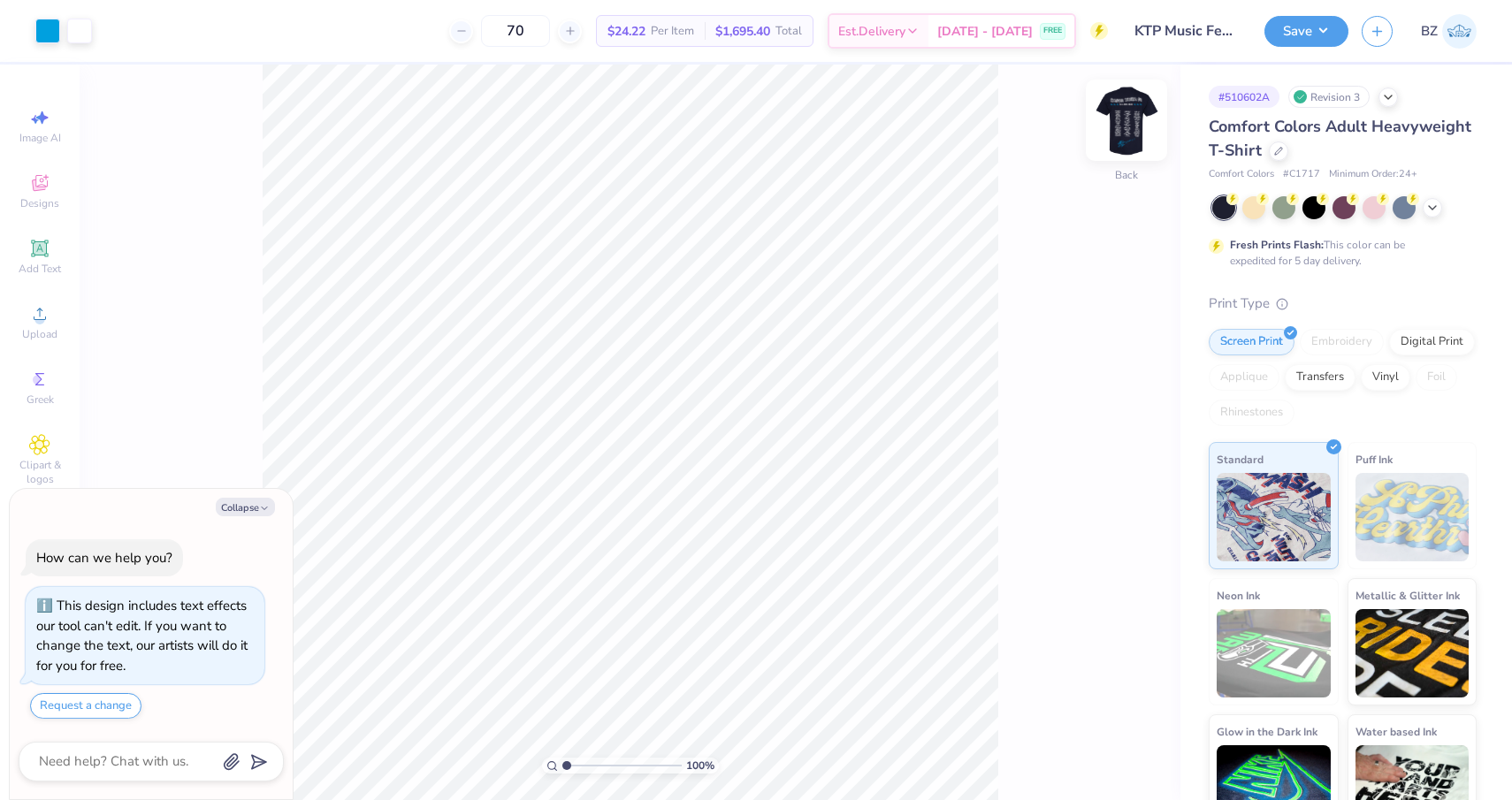
click at [1119, 114] on img at bounding box center [1126, 120] width 70 height 70
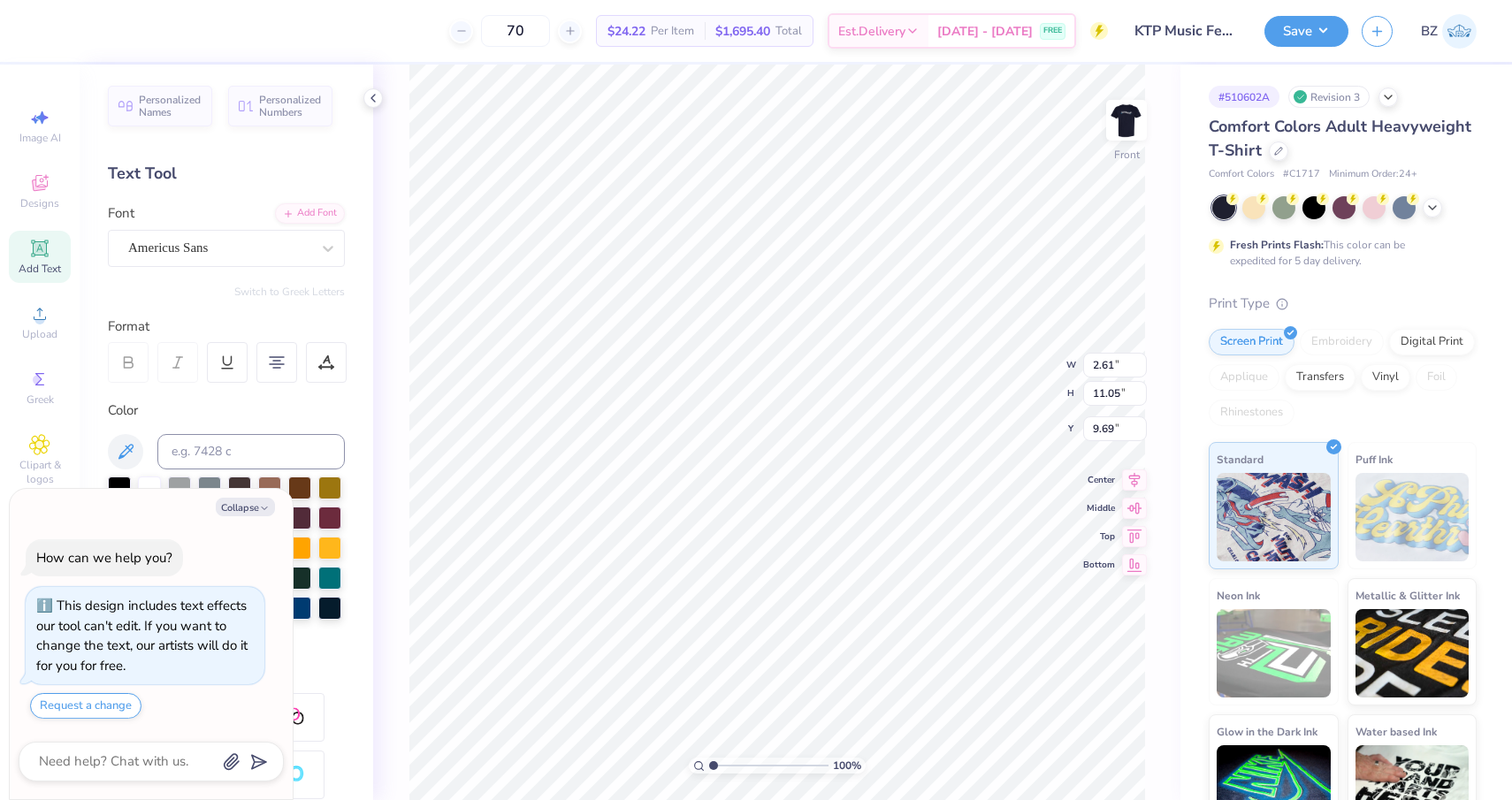
scroll to position [32, 0]
type textarea "x"
type textarea "[PERSON_NAME] Arbor [GEOGRAPHIC_DATA] [GEOGRAPHIC_DATA] [GEOGRAPHIC_DATA] [GEOG…"
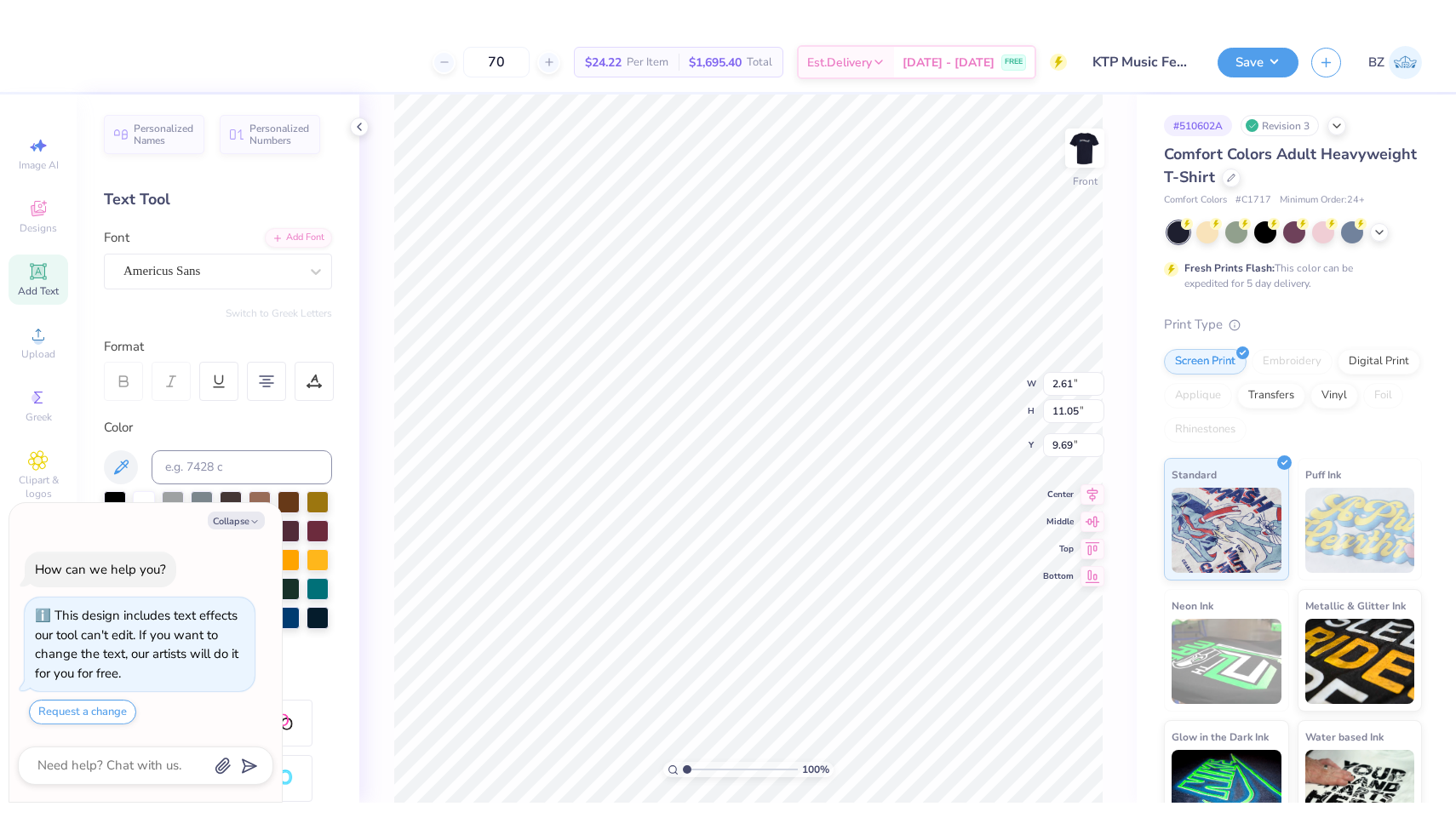
scroll to position [31, 1]
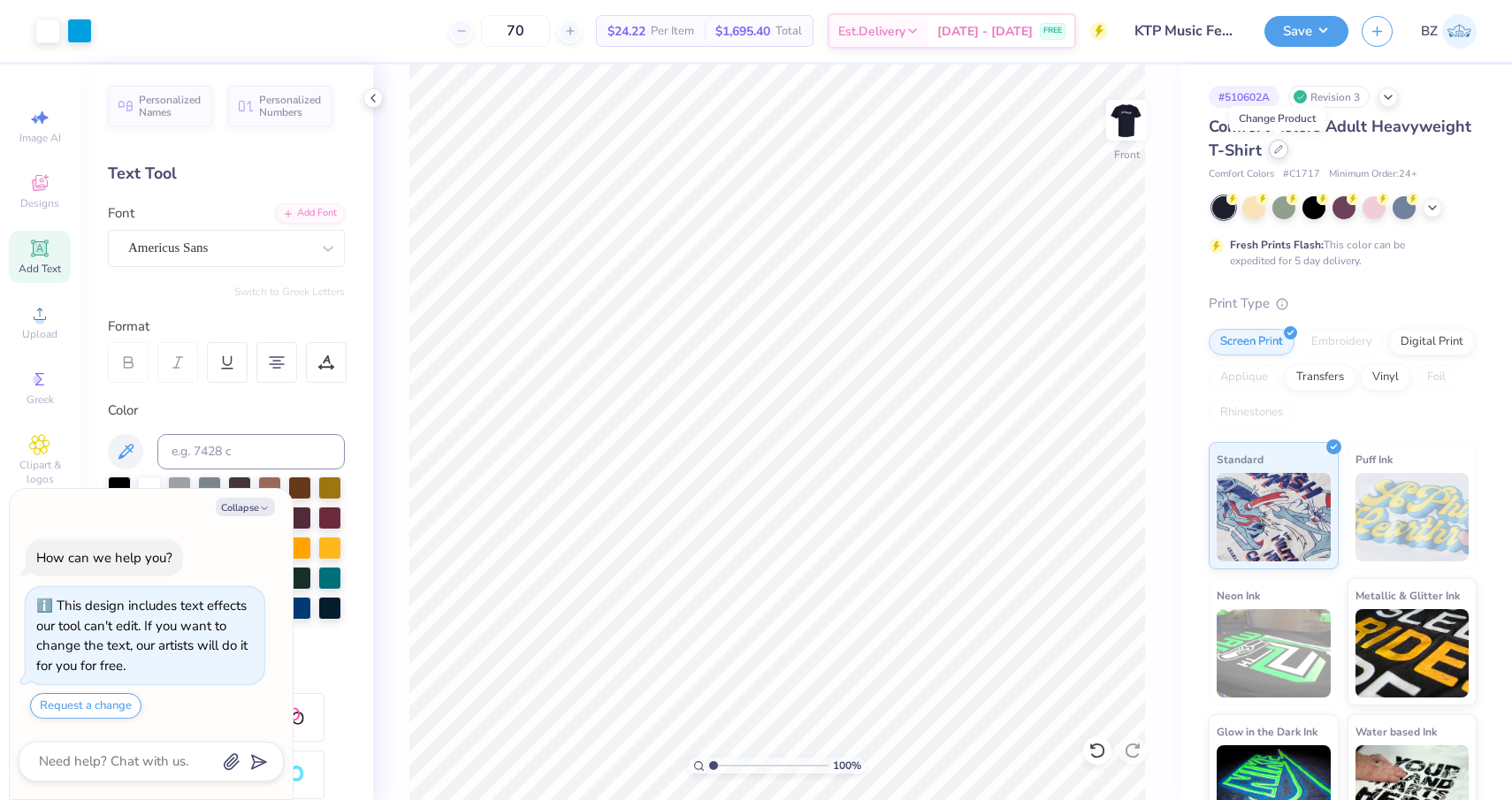
click at [1276, 150] on icon at bounding box center [1278, 149] width 7 height 7
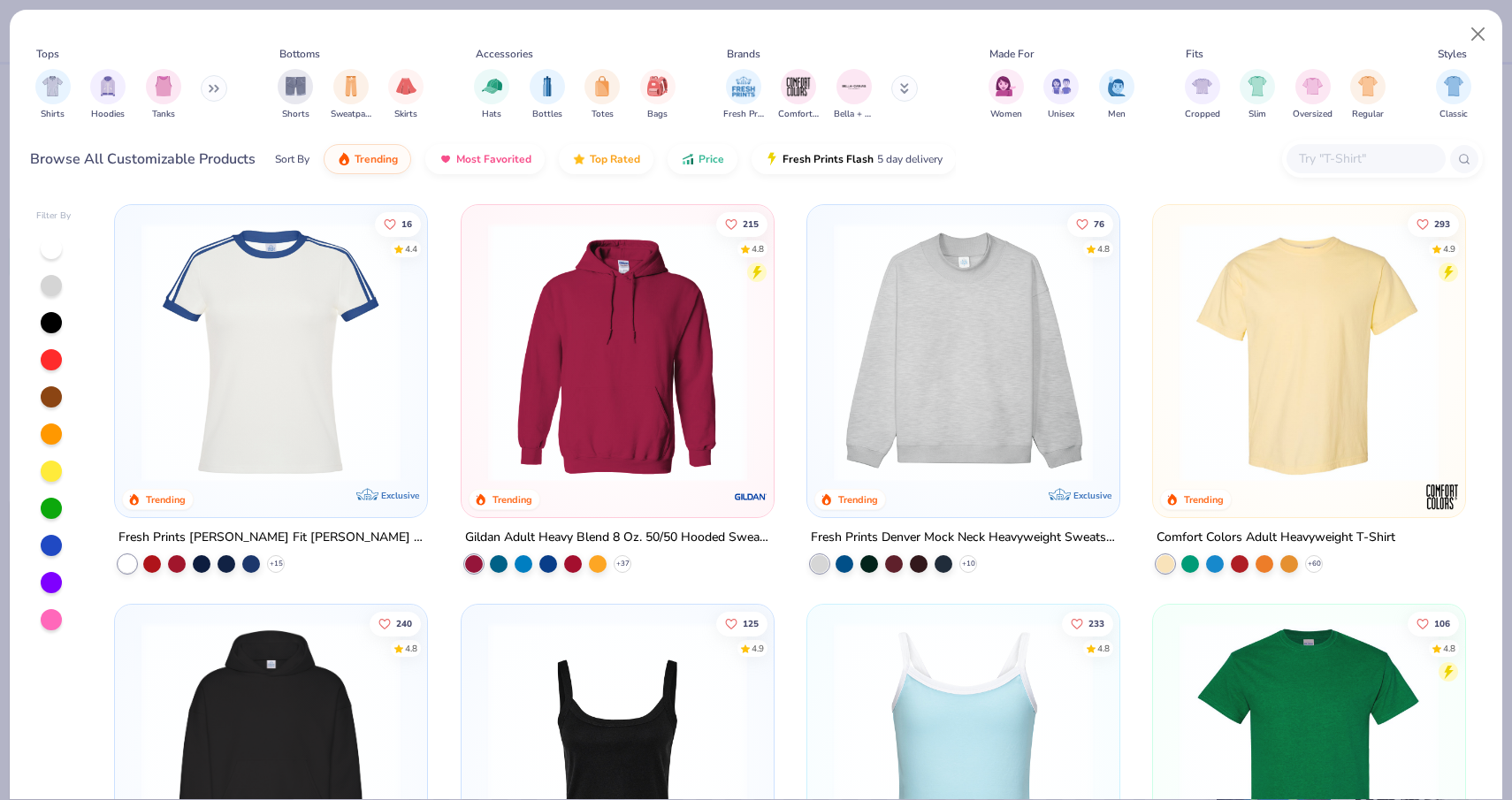
click at [1282, 696] on img at bounding box center [1308, 752] width 277 height 260
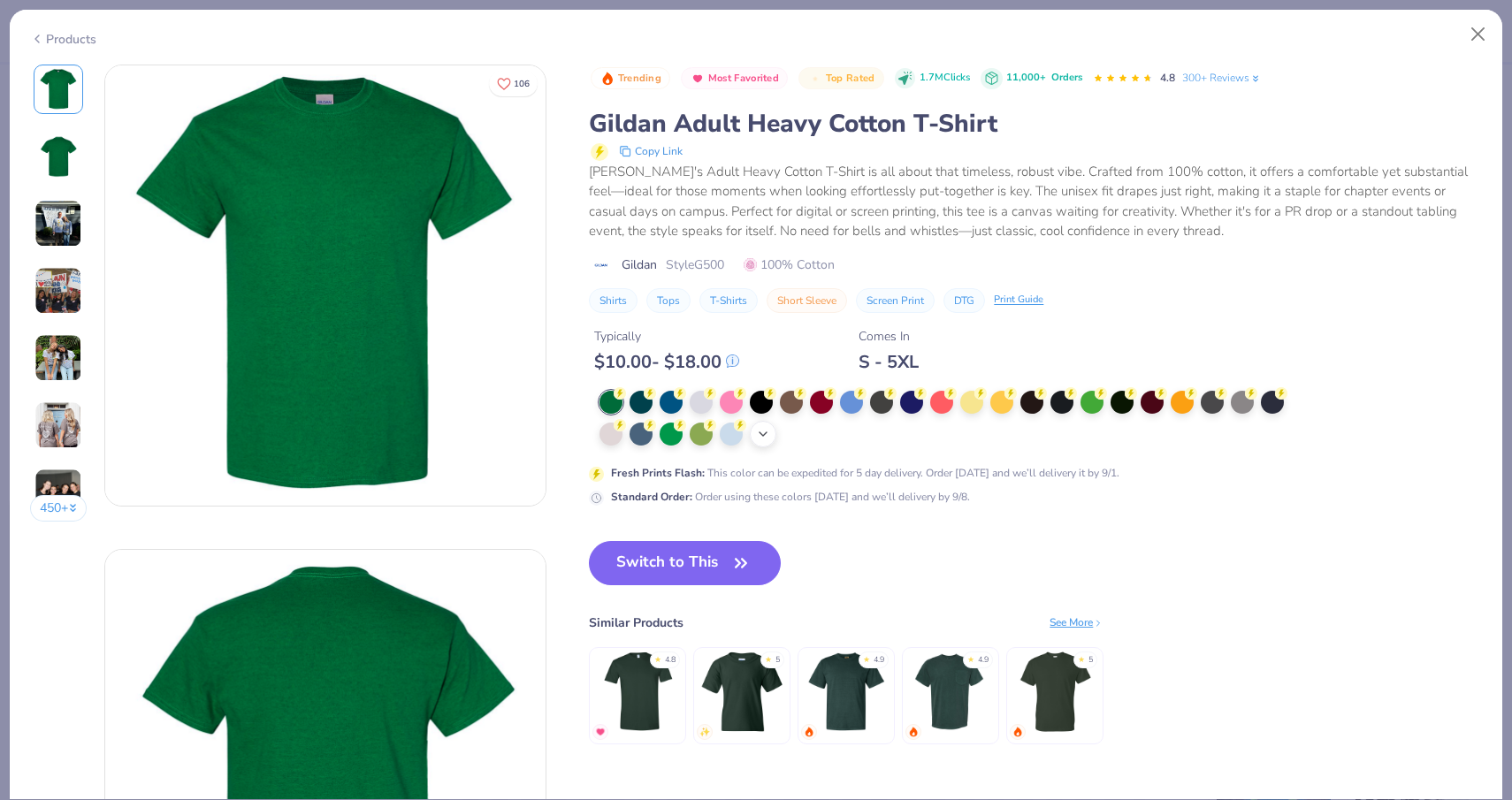
click at [762, 442] on div "+ 22" at bounding box center [762, 433] width 26 height 26
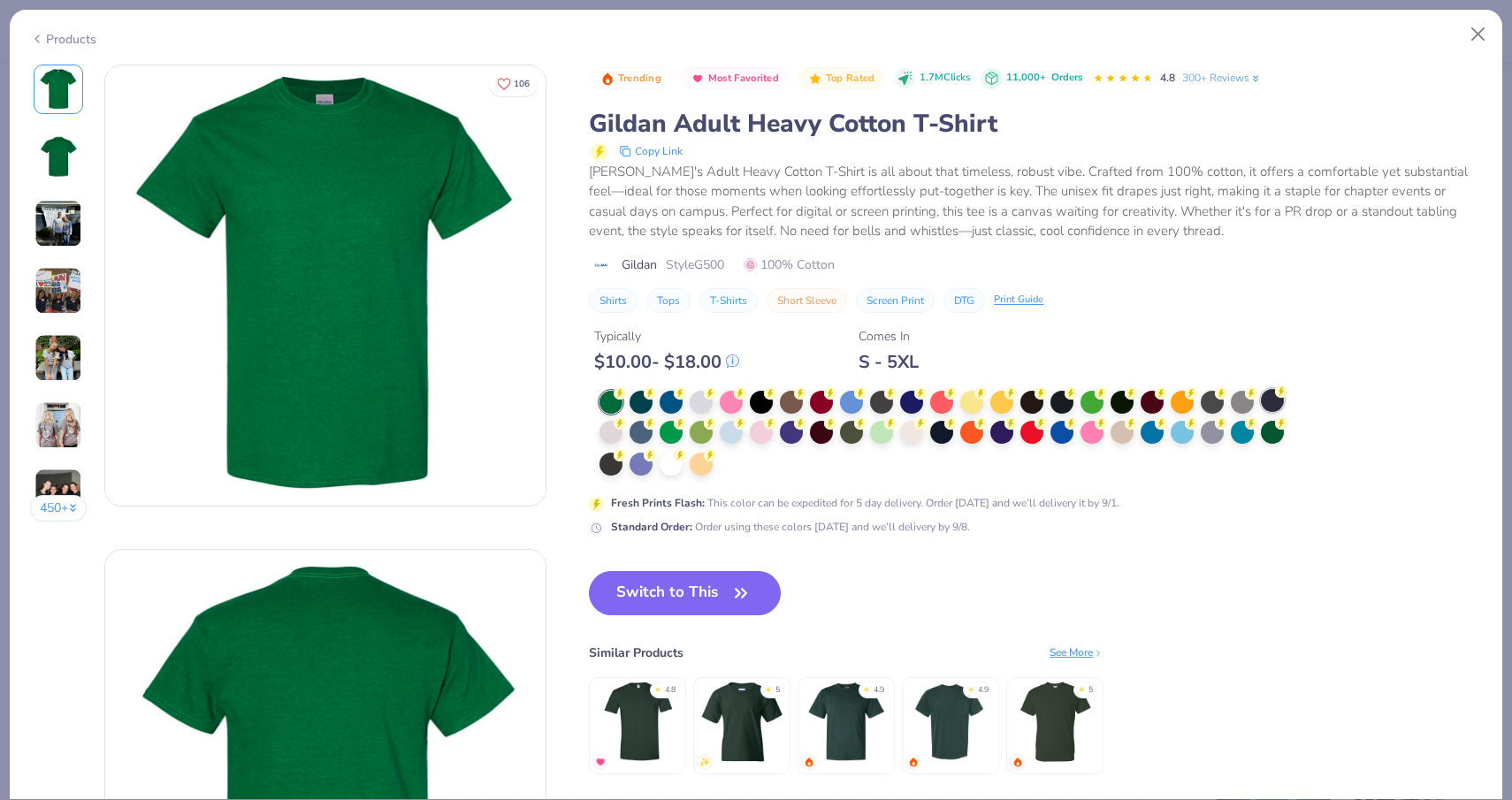
click at [1270, 398] on div at bounding box center [1273, 400] width 23 height 23
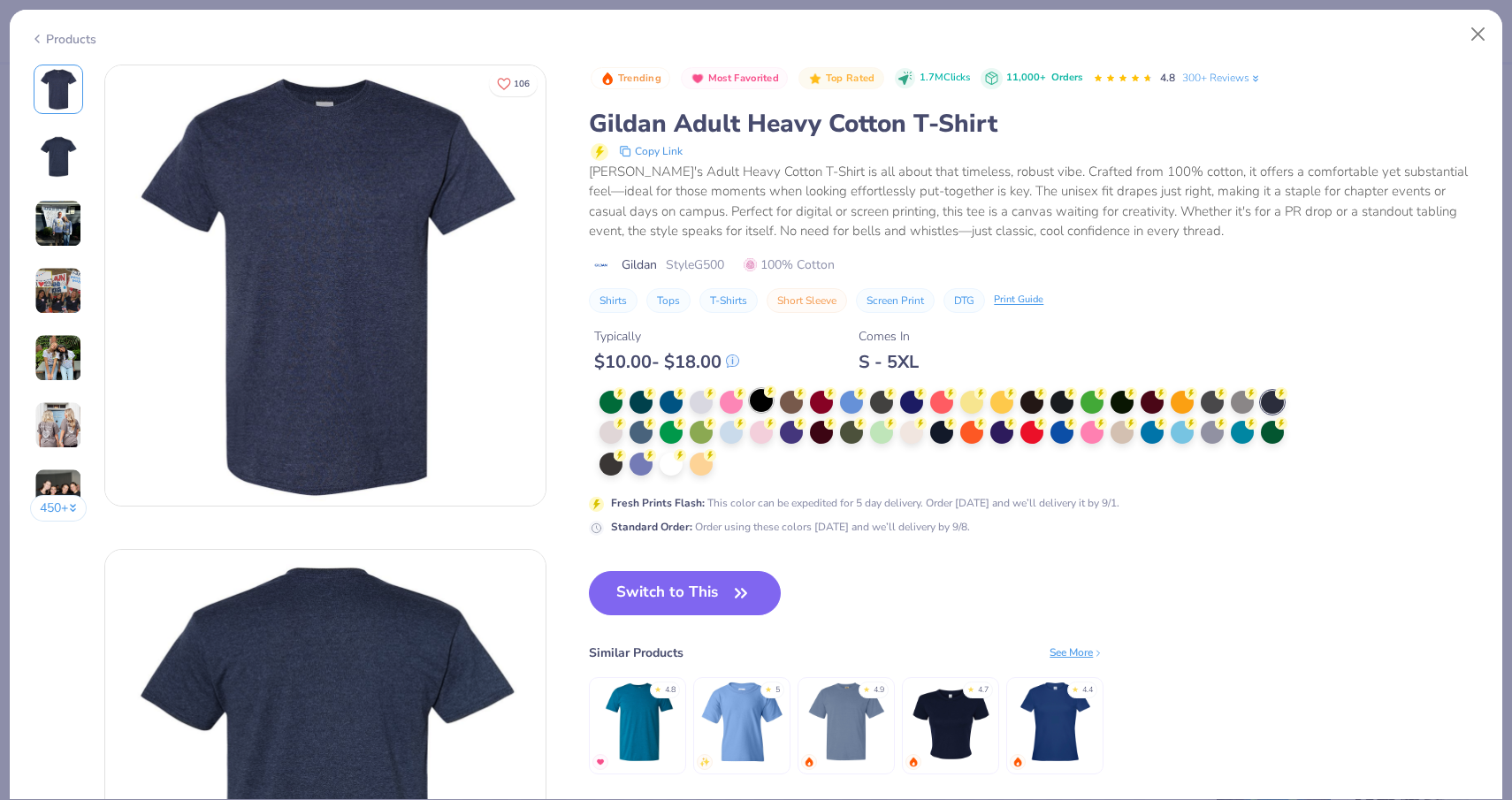
click at [758, 399] on div at bounding box center [761, 400] width 23 height 23
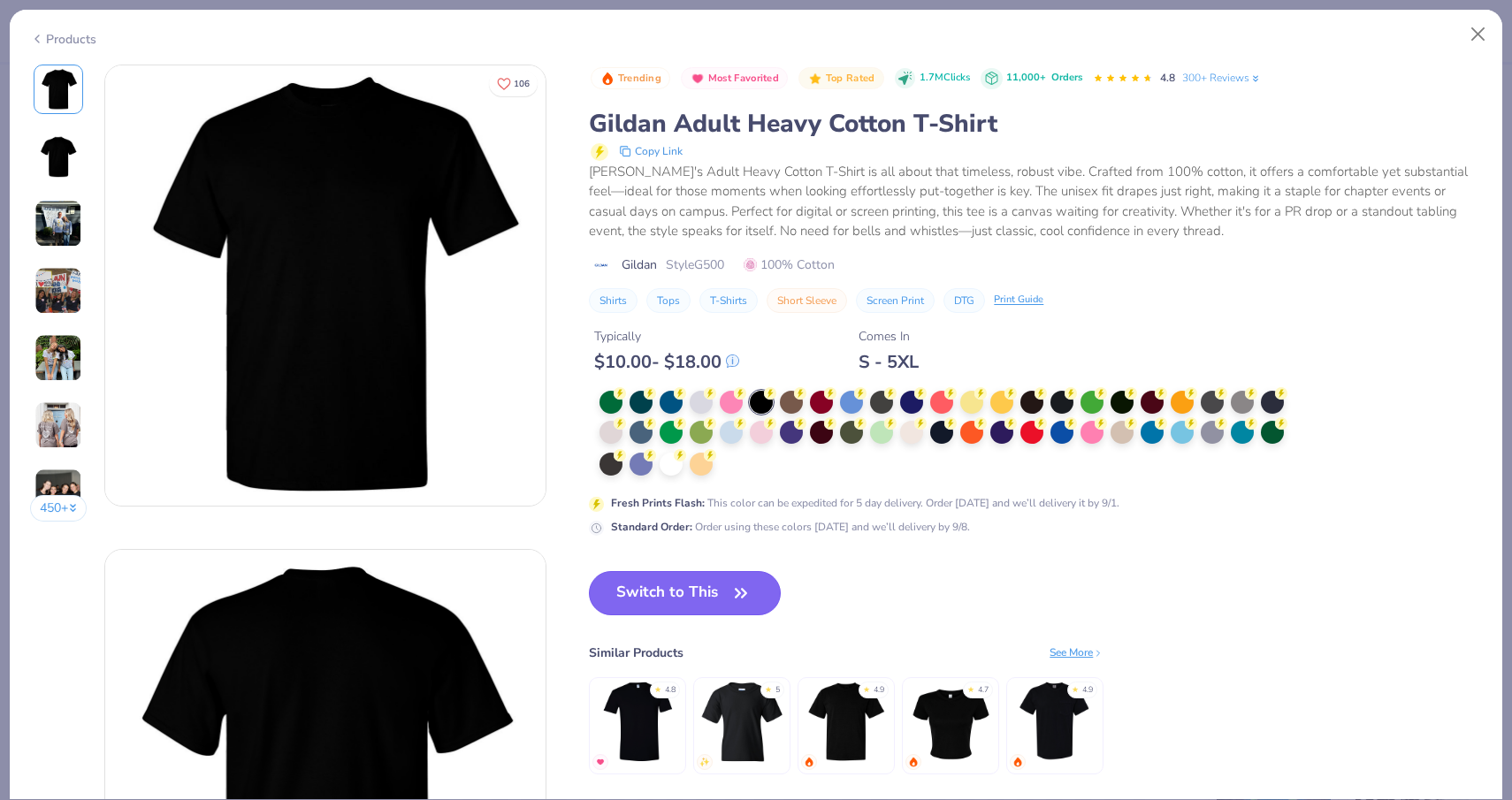
click at [673, 595] on button "Switch to This" at bounding box center [684, 593] width 192 height 44
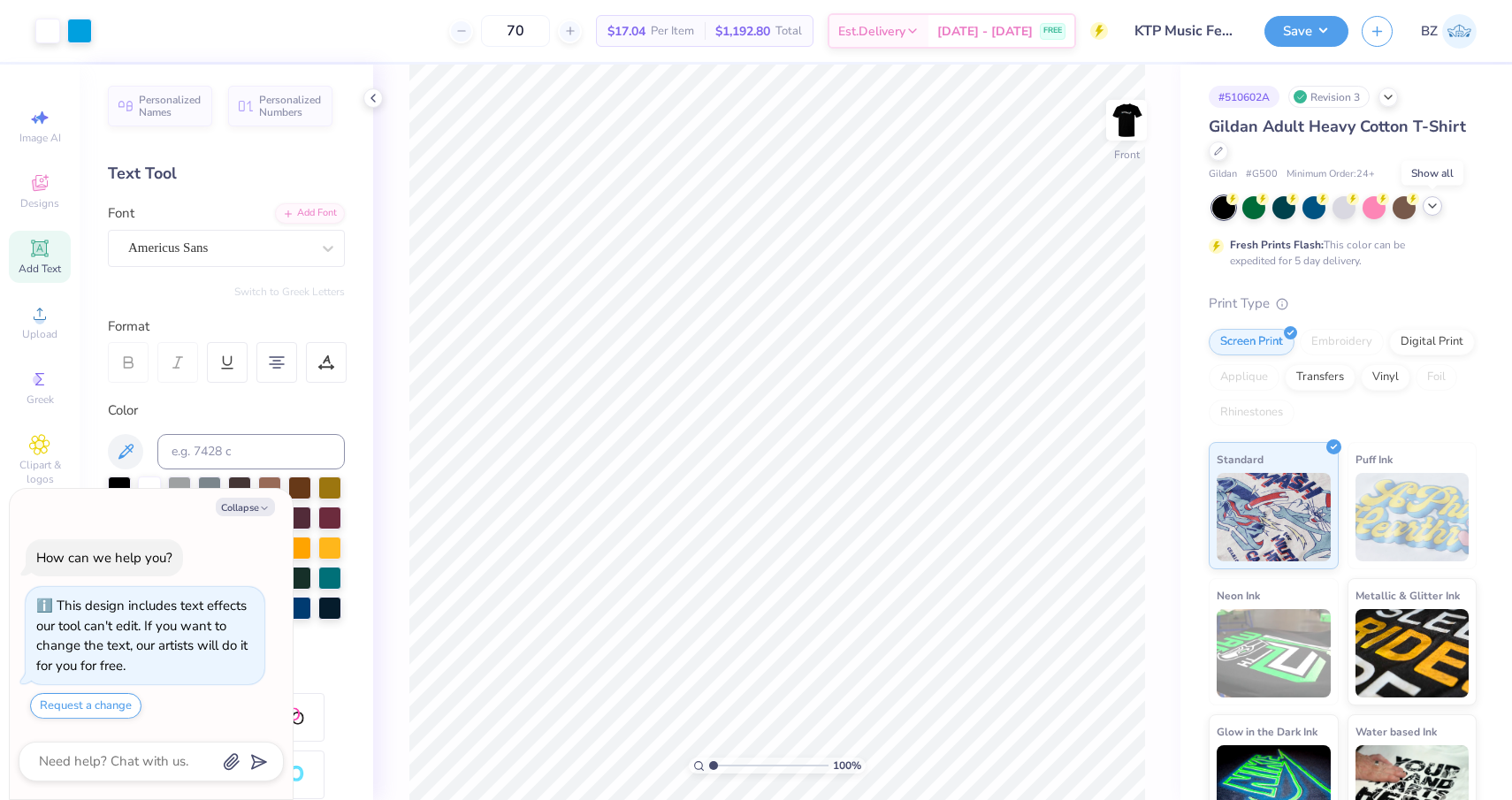
click at [1434, 207] on icon at bounding box center [1432, 206] width 14 height 14
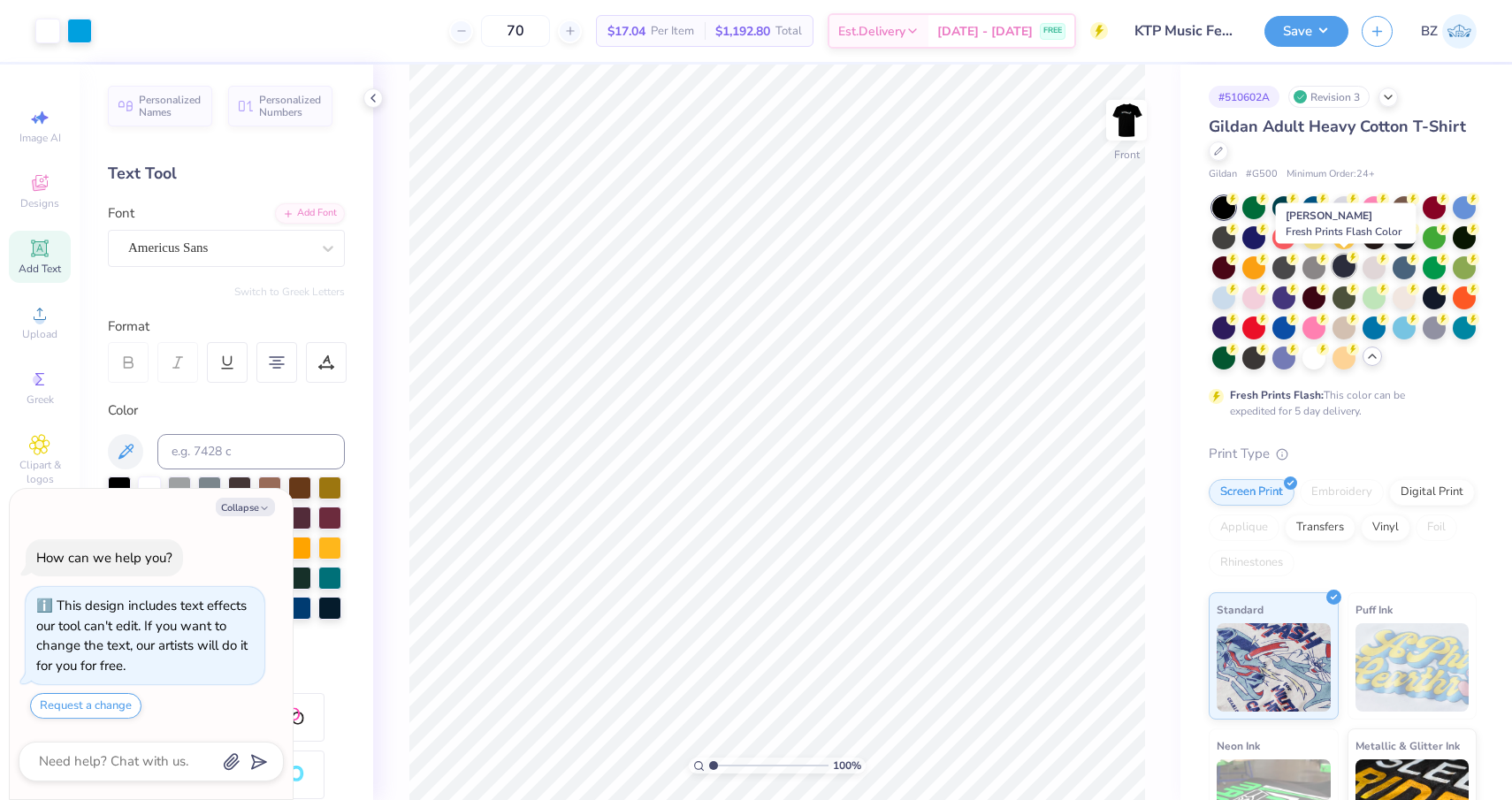
click at [1339, 270] on div at bounding box center [1344, 266] width 23 height 23
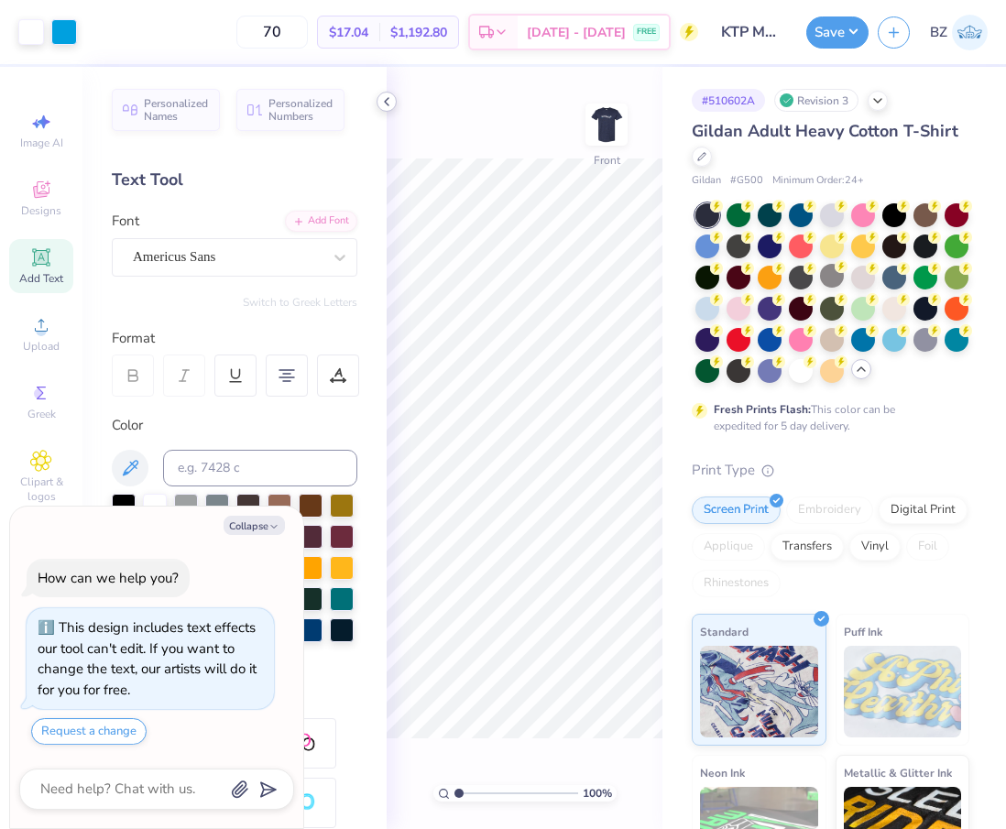
click at [384, 106] on icon at bounding box center [386, 101] width 15 height 15
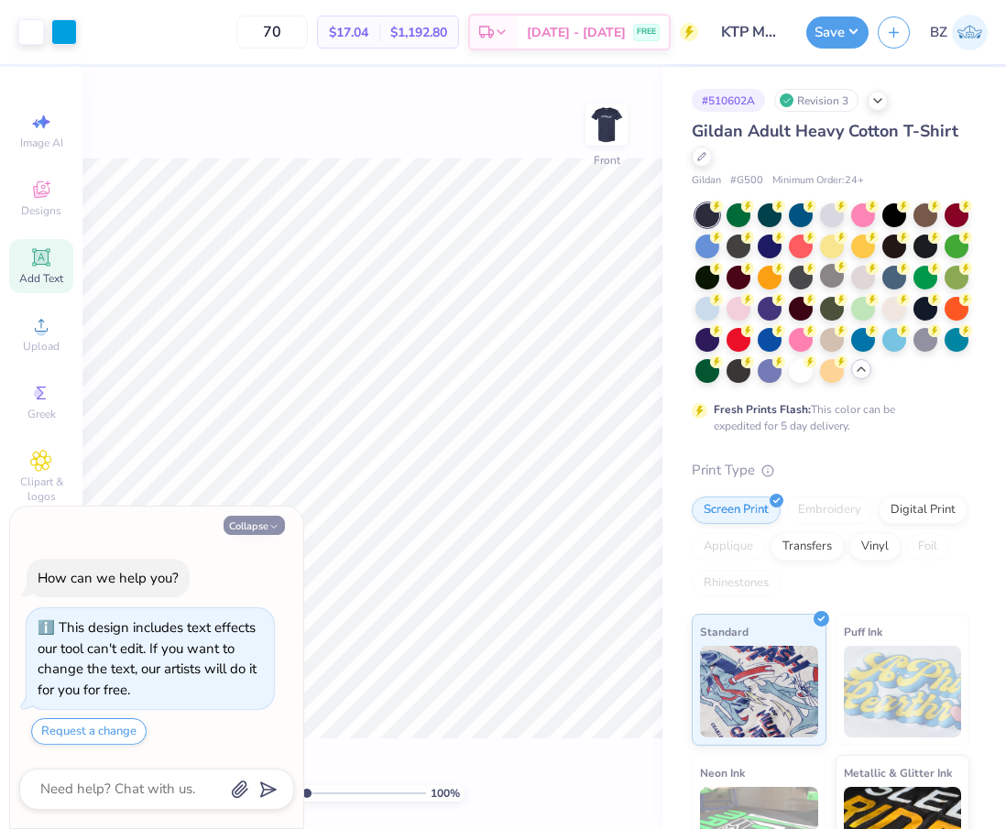
click at [247, 532] on button "Collapse" at bounding box center [254, 525] width 61 height 19
type textarea "x"
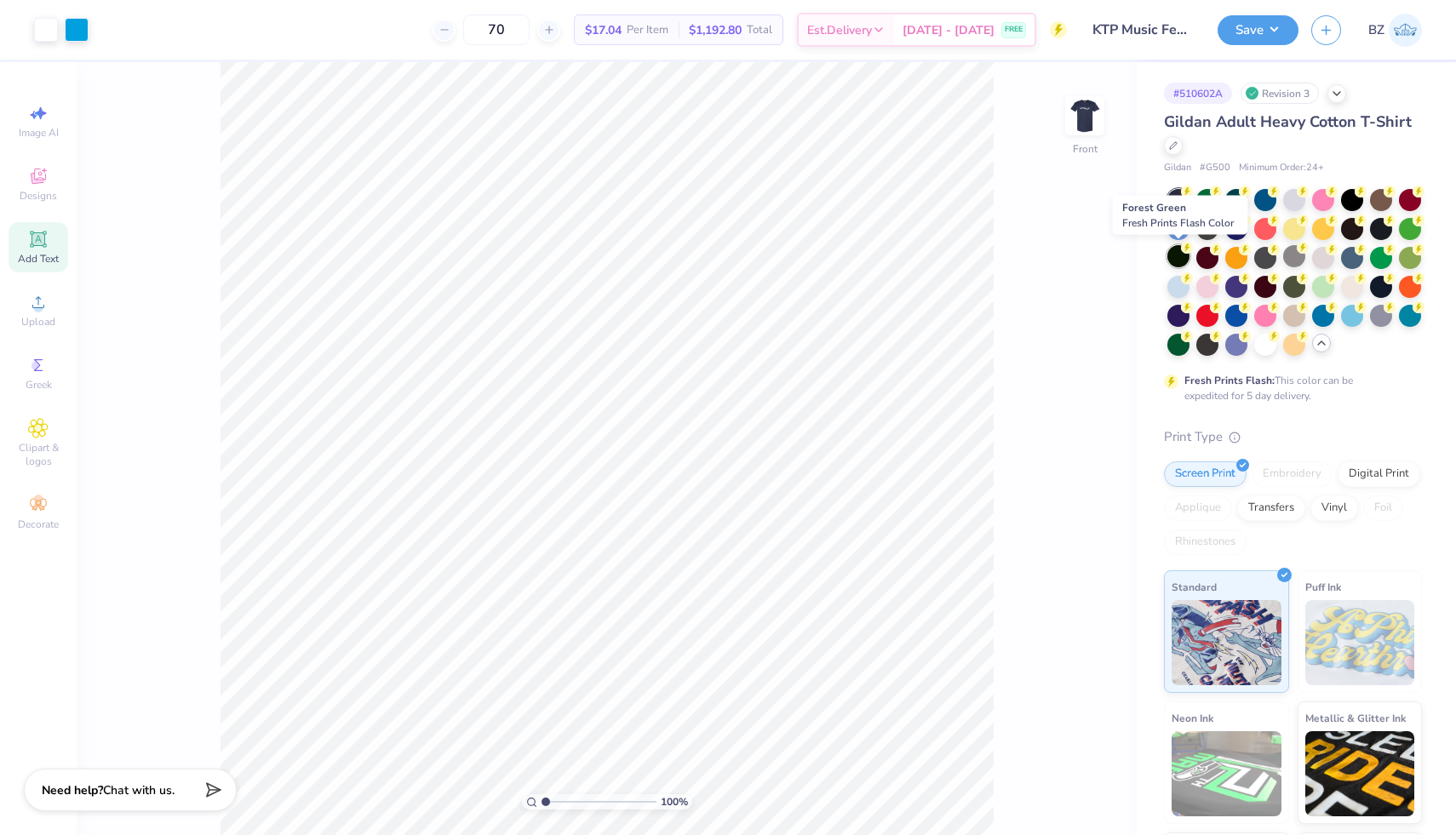
click at [1180, 260] on div at bounding box center [1178, 256] width 22 height 22
click at [1353, 200] on div at bounding box center [1352, 199] width 22 height 22
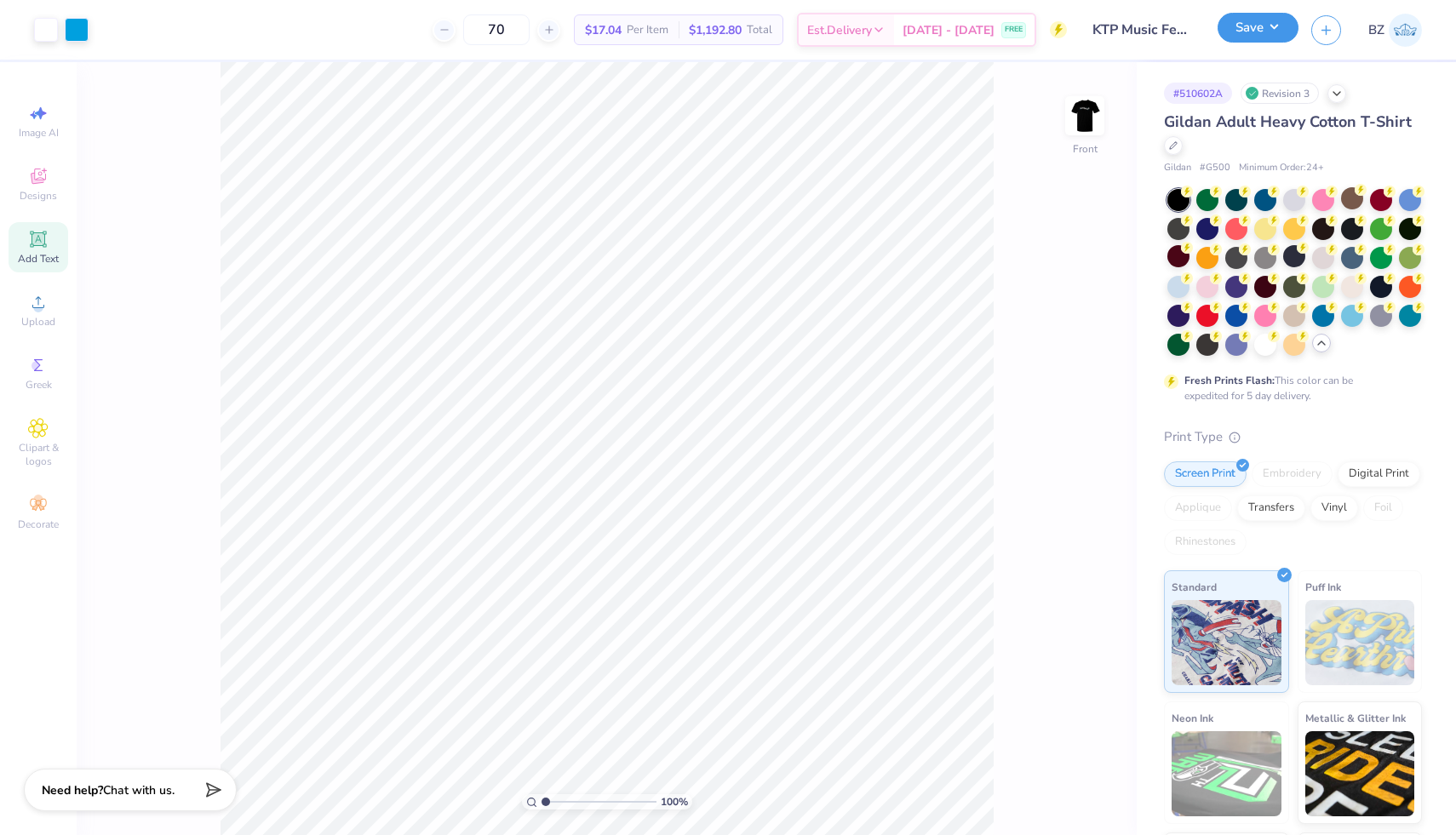
click at [1266, 35] on button "Save" at bounding box center [1258, 28] width 81 height 30
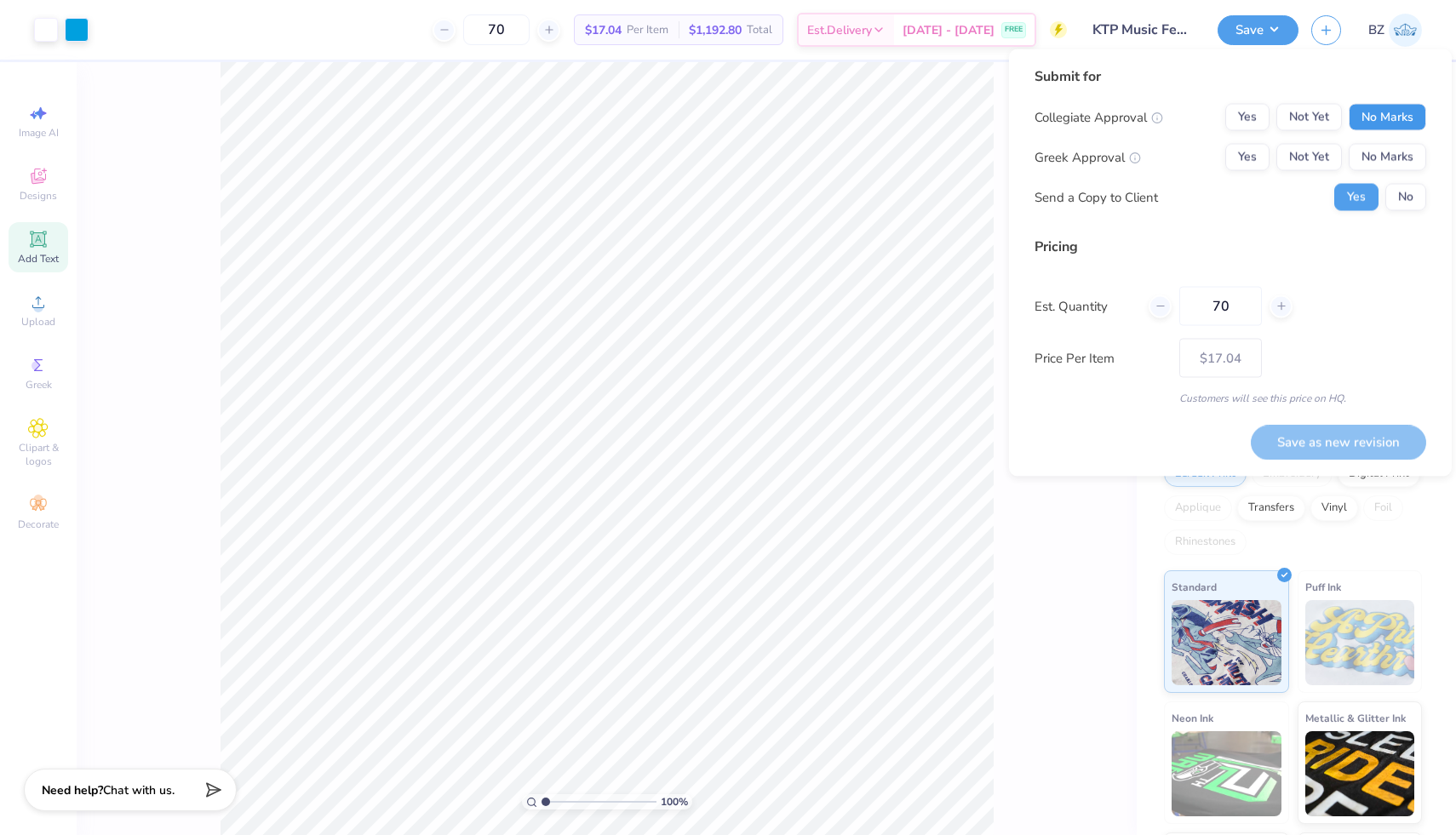
click at [1378, 124] on button "No Marks" at bounding box center [1387, 117] width 77 height 27
click at [1249, 157] on button "Yes" at bounding box center [1248, 157] width 45 height 27
click at [1313, 444] on button "Save as new revision" at bounding box center [1338, 442] width 176 height 35
type input "$17.04"
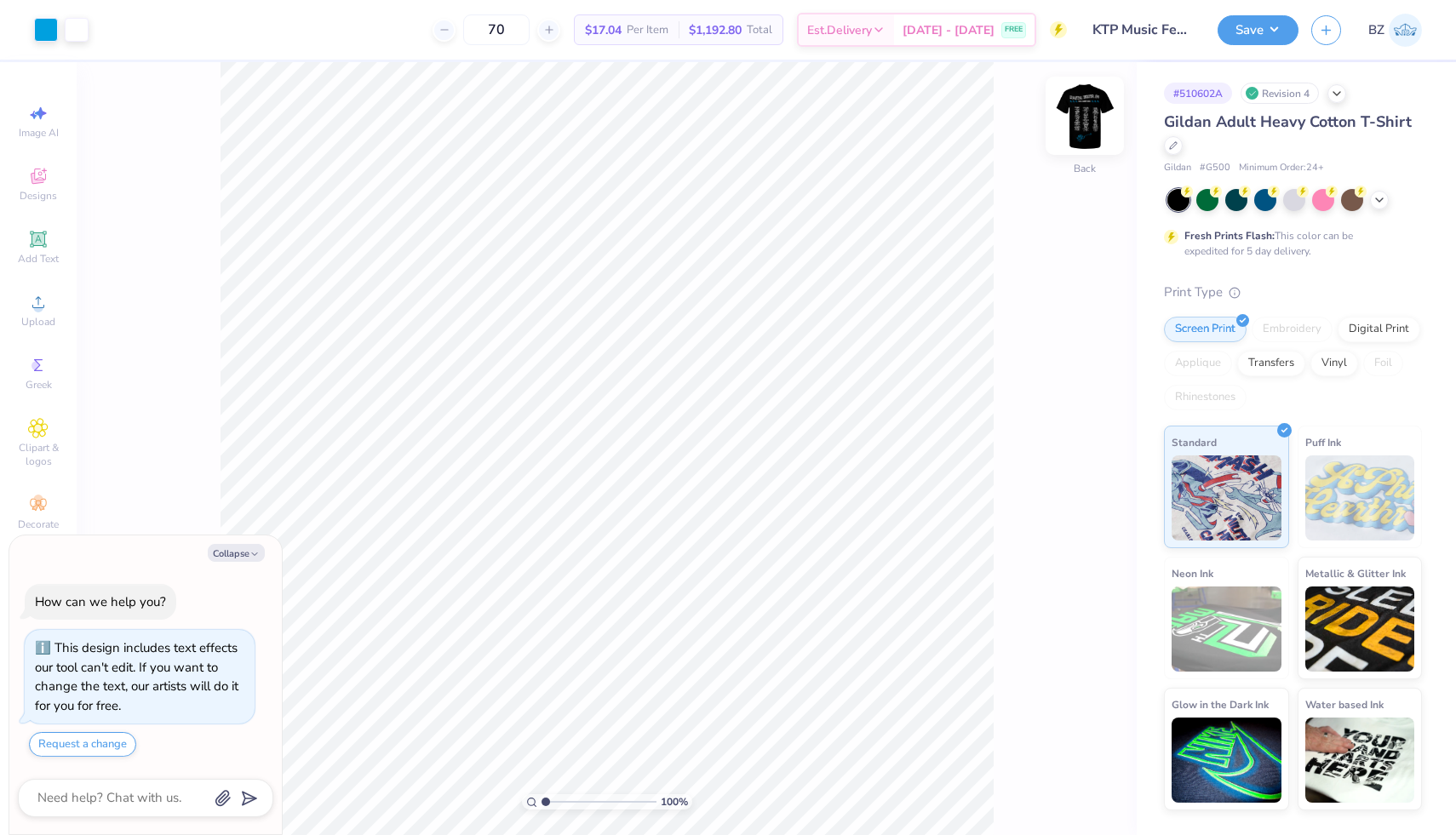
click at [1088, 121] on img at bounding box center [1084, 115] width 68 height 68
type textarea "x"
drag, startPoint x: 544, startPoint y: 799, endPoint x: 560, endPoint y: 800, distance: 16.0
click at [562, 800] on input "range" at bounding box center [599, 802] width 115 height 15
type input "1.31"
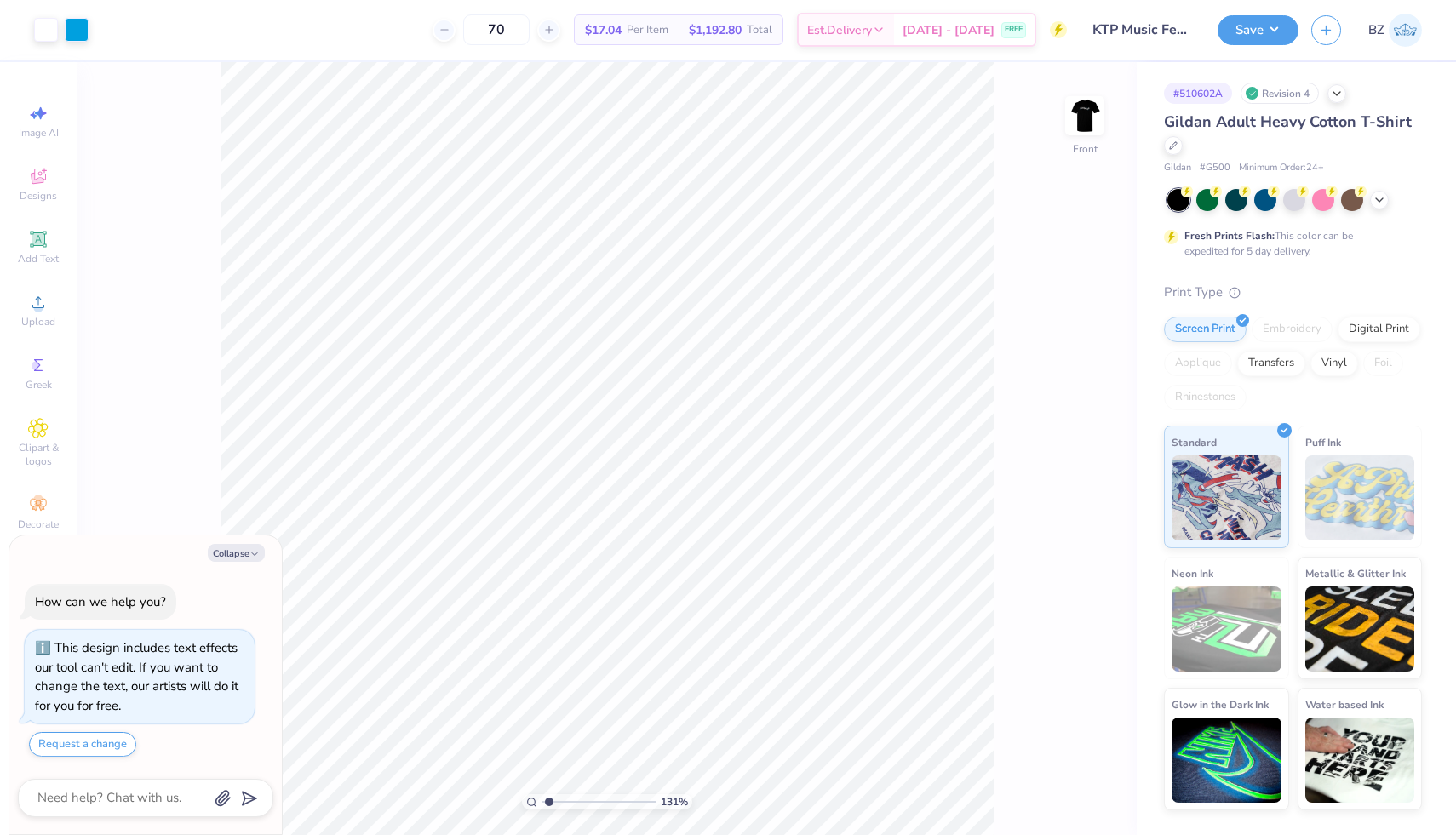
click at [548, 801] on input "range" at bounding box center [599, 802] width 115 height 15
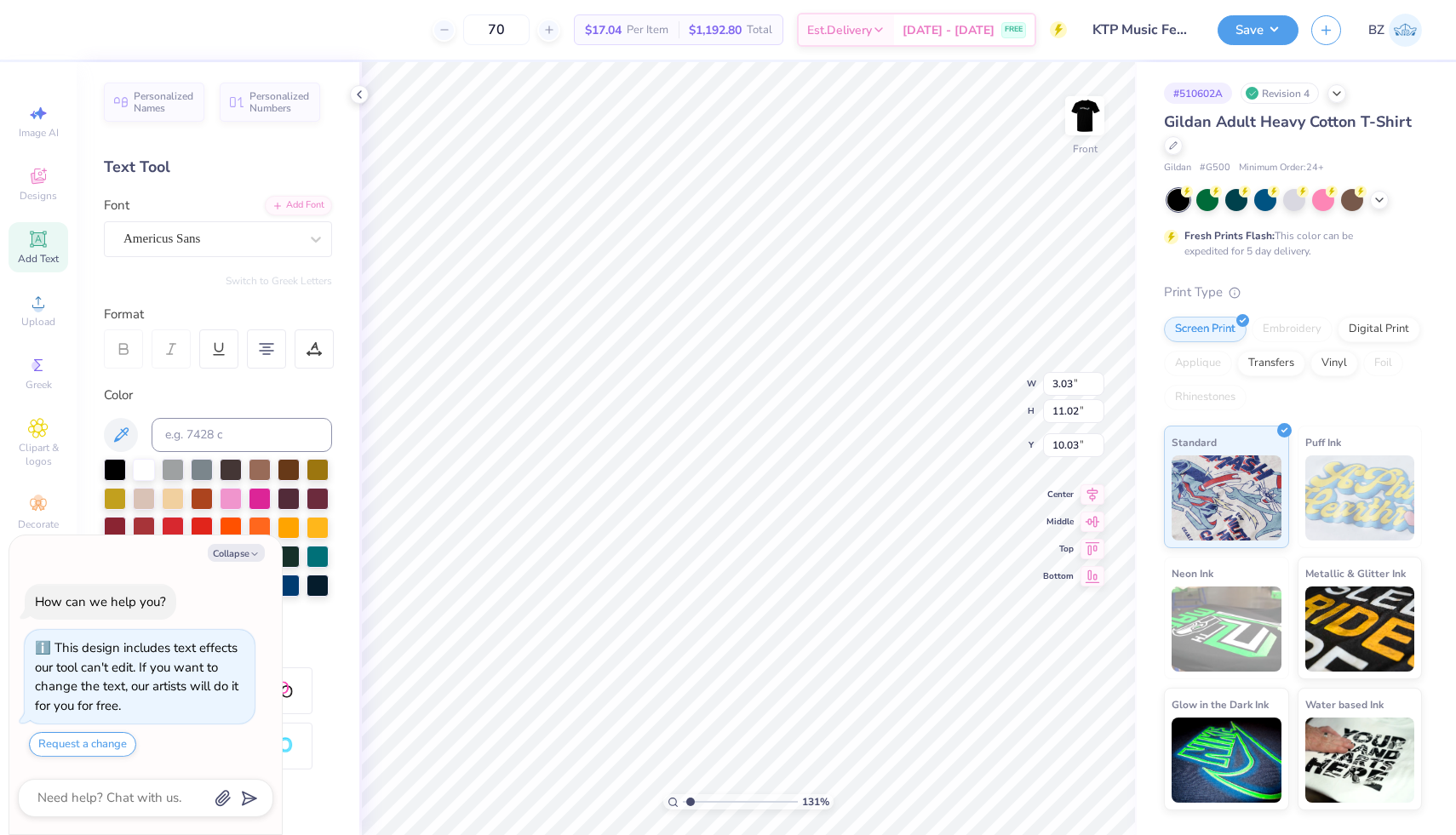
type textarea "x"
type input "9.84"
type textarea "x"
type input "2.93"
type input "11.05"
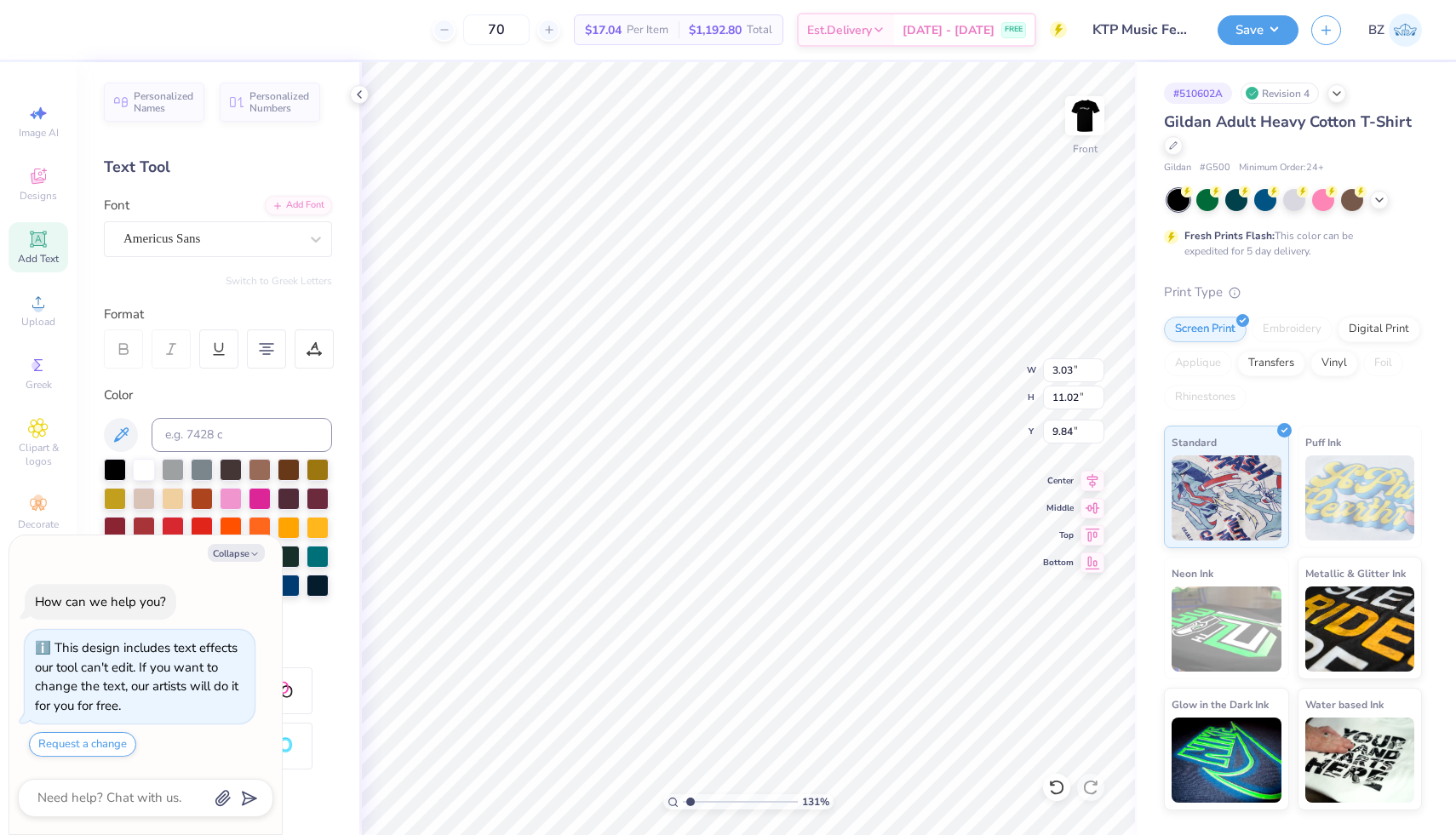
type input "10.25"
click at [249, 554] on button "Collapse" at bounding box center [236, 553] width 57 height 18
type textarea "x"
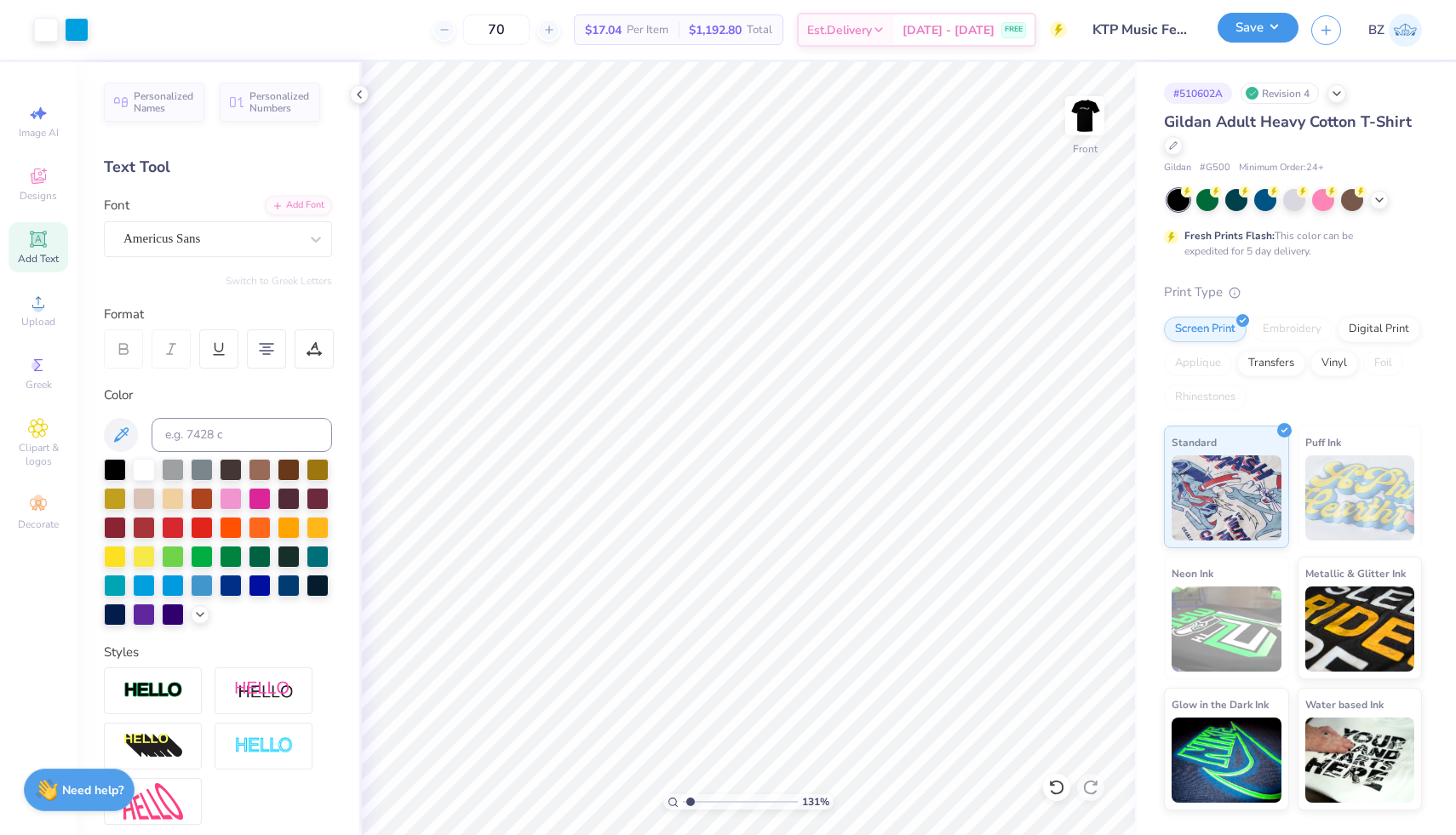
click at [1271, 34] on button "Save" at bounding box center [1258, 28] width 81 height 30
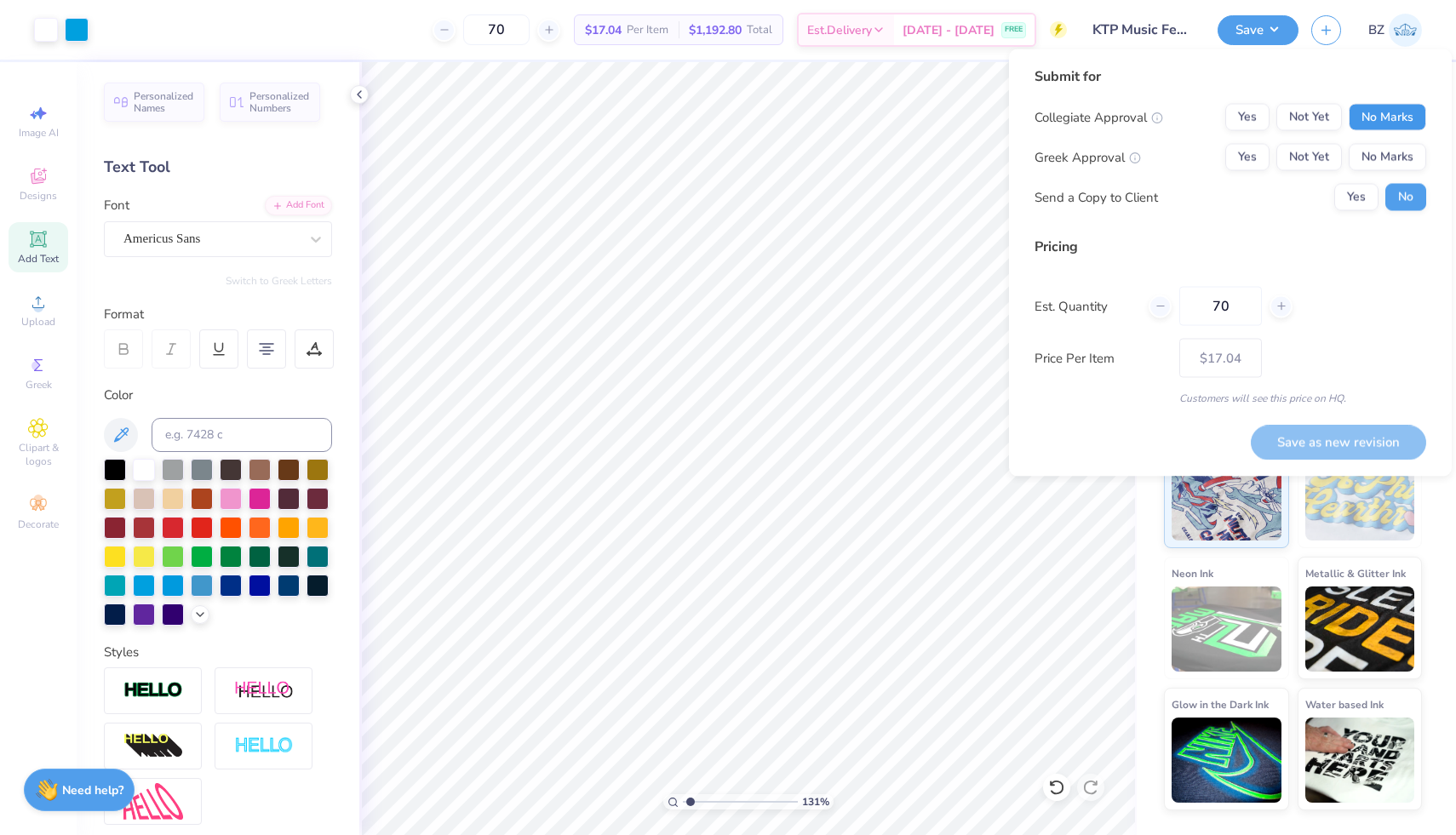
click at [1372, 126] on button "No Marks" at bounding box center [1387, 117] width 77 height 27
click at [1254, 155] on button "Yes" at bounding box center [1248, 157] width 45 height 27
click at [1234, 320] on input "70" at bounding box center [1220, 307] width 83 height 39
type input "7"
type input "85"
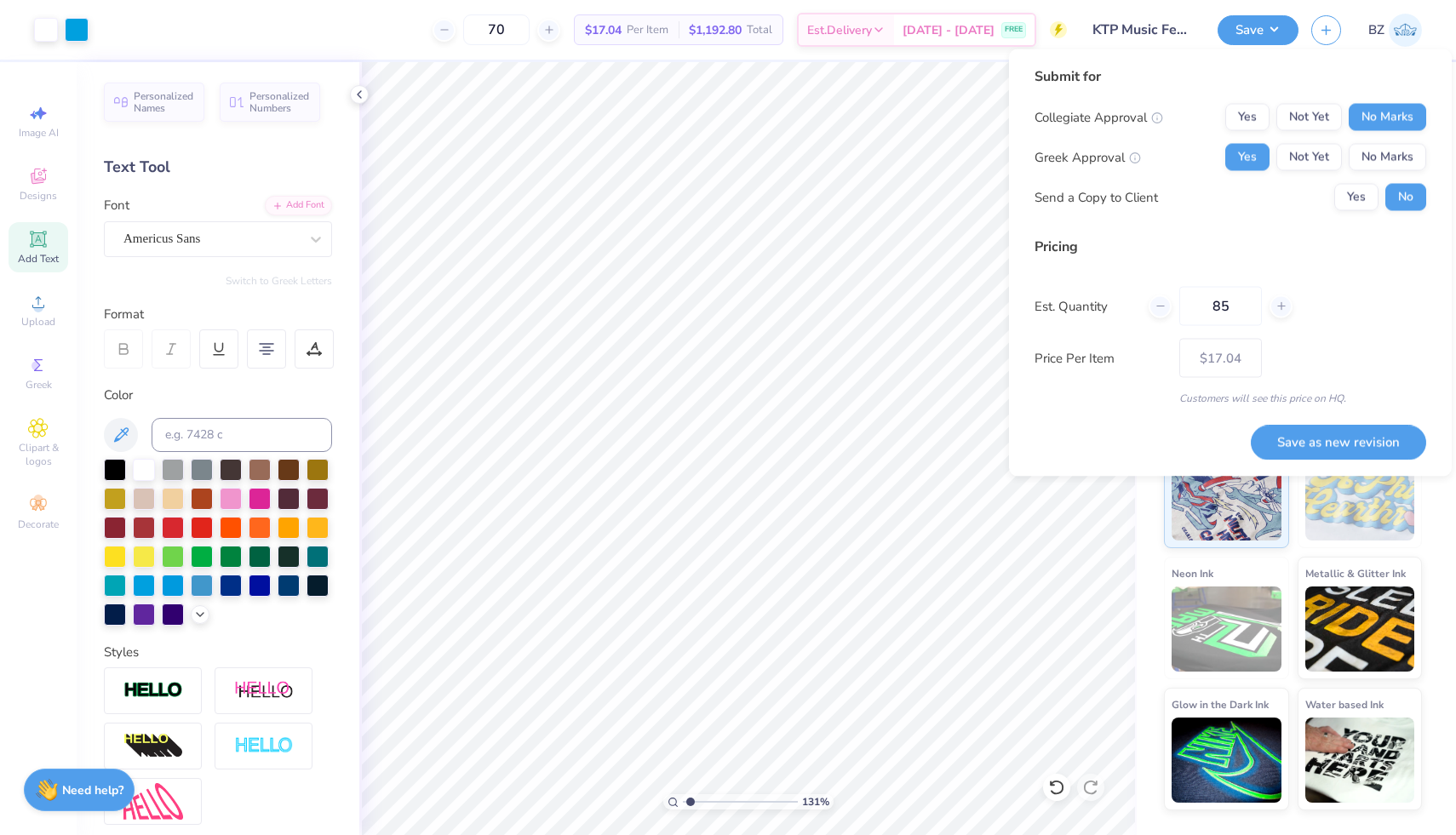
type input "85"
type input "$15.84"
type input "85"
click at [1305, 437] on button "Save as new revision" at bounding box center [1338, 442] width 176 height 35
type input "$15.84"
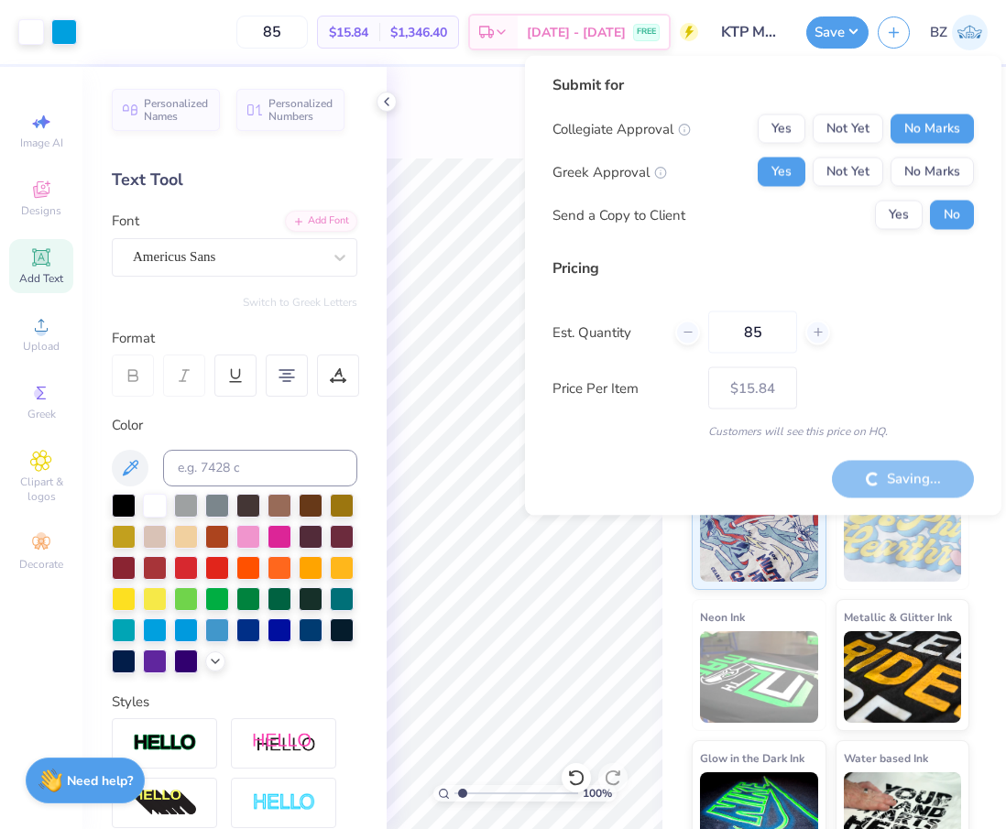
type input "1"
